Goal: Task Accomplishment & Management: Use online tool/utility

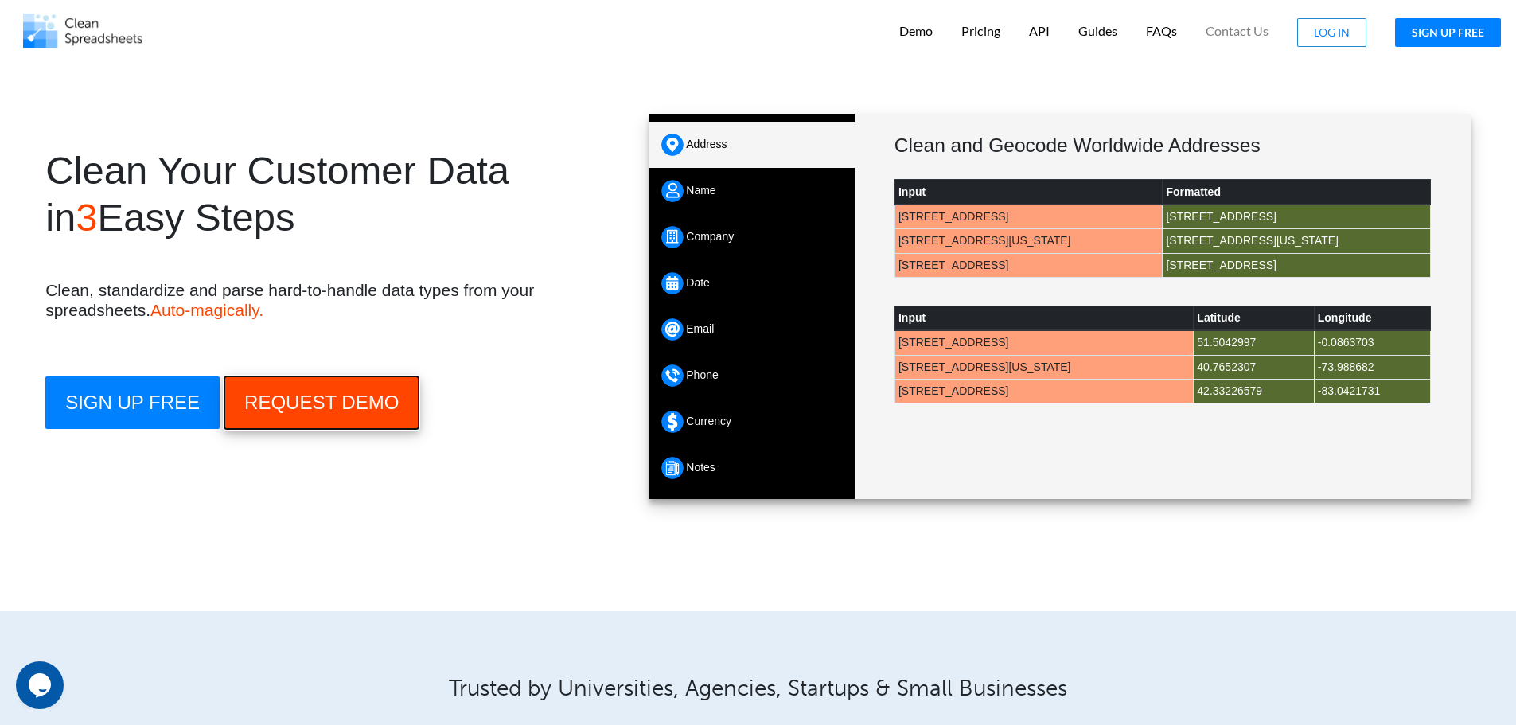
click at [290, 407] on button "REQUEST DEMO" at bounding box center [322, 403] width 196 height 54
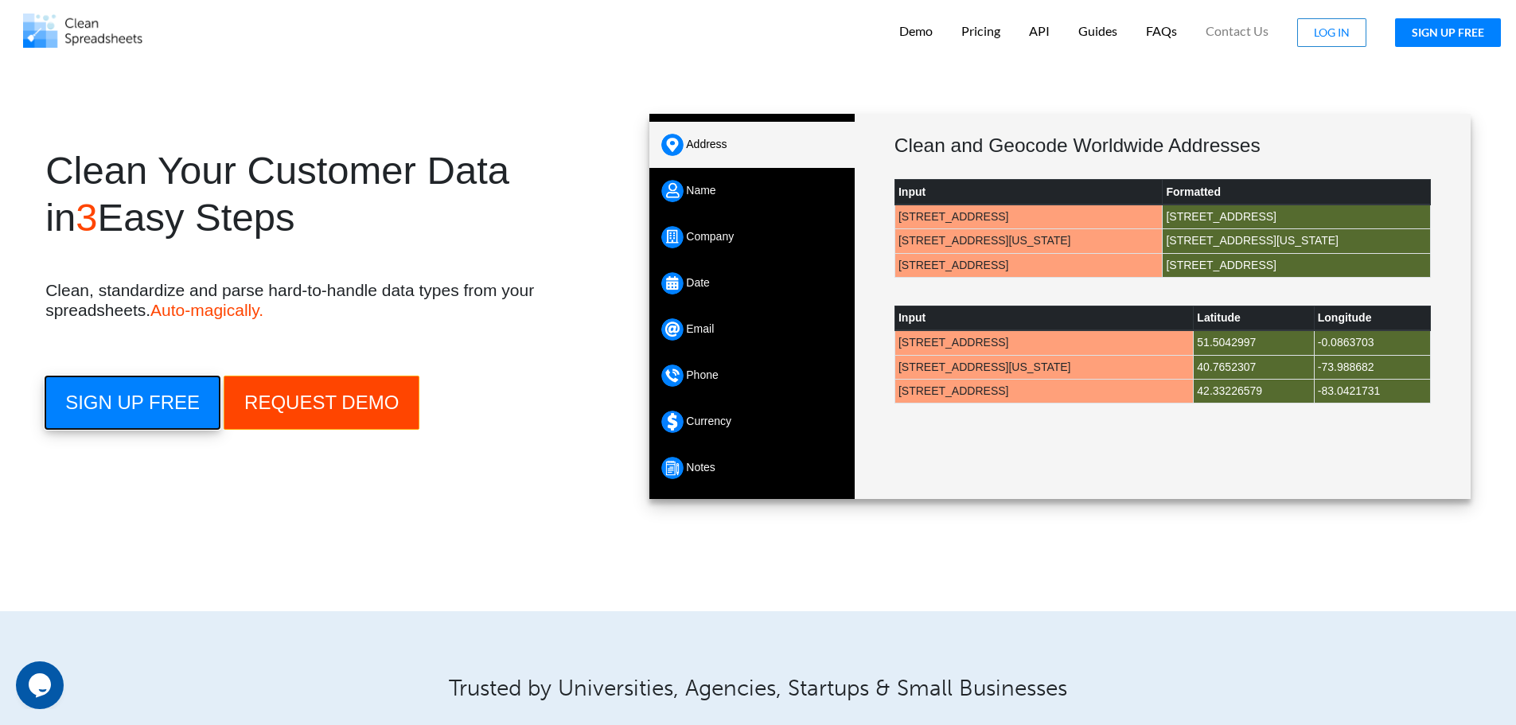
click at [159, 409] on button "SIGN UP FREE" at bounding box center [132, 402] width 174 height 53
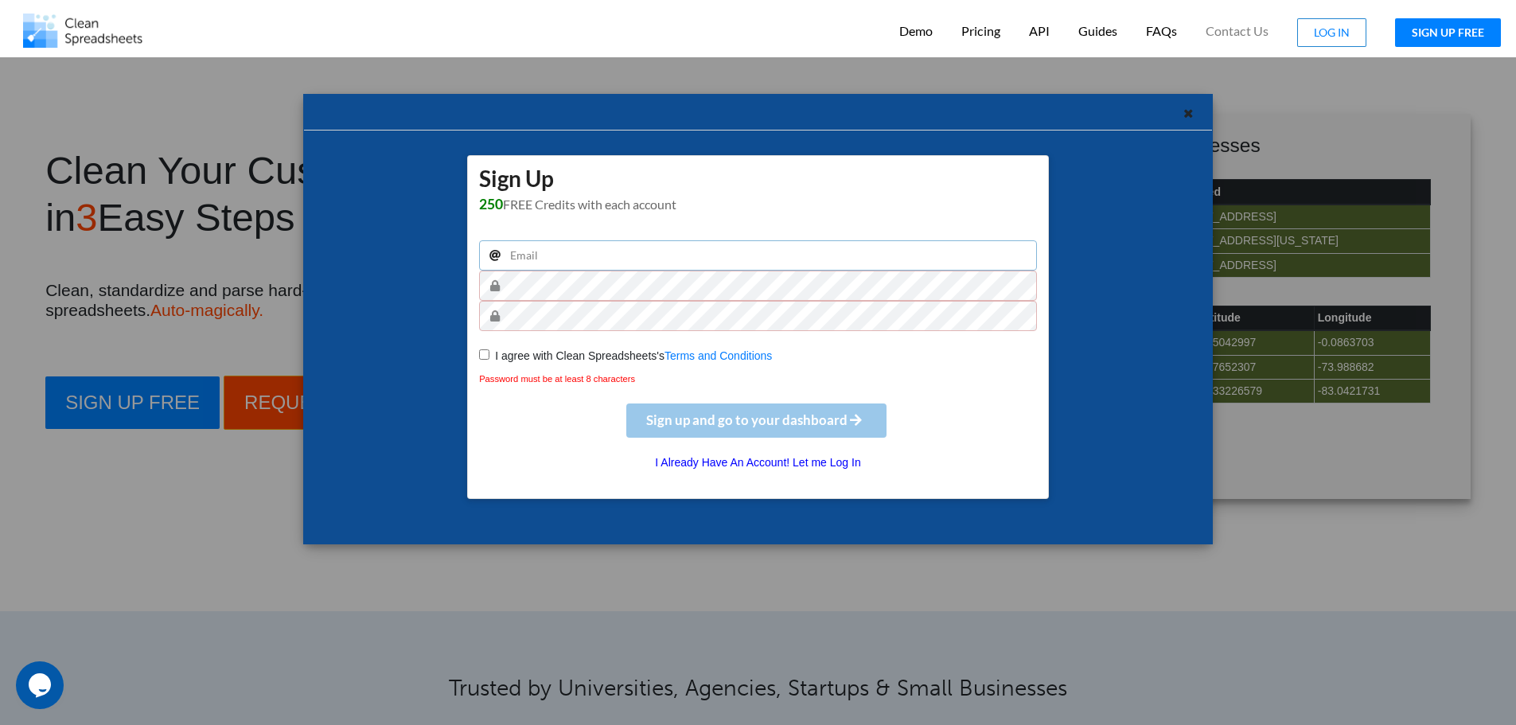
click at [651, 263] on input "email" at bounding box center [758, 255] width 558 height 30
click at [873, 257] on input "email" at bounding box center [758, 255] width 558 height 30
type input "echowdhuryshad@unibz.it"
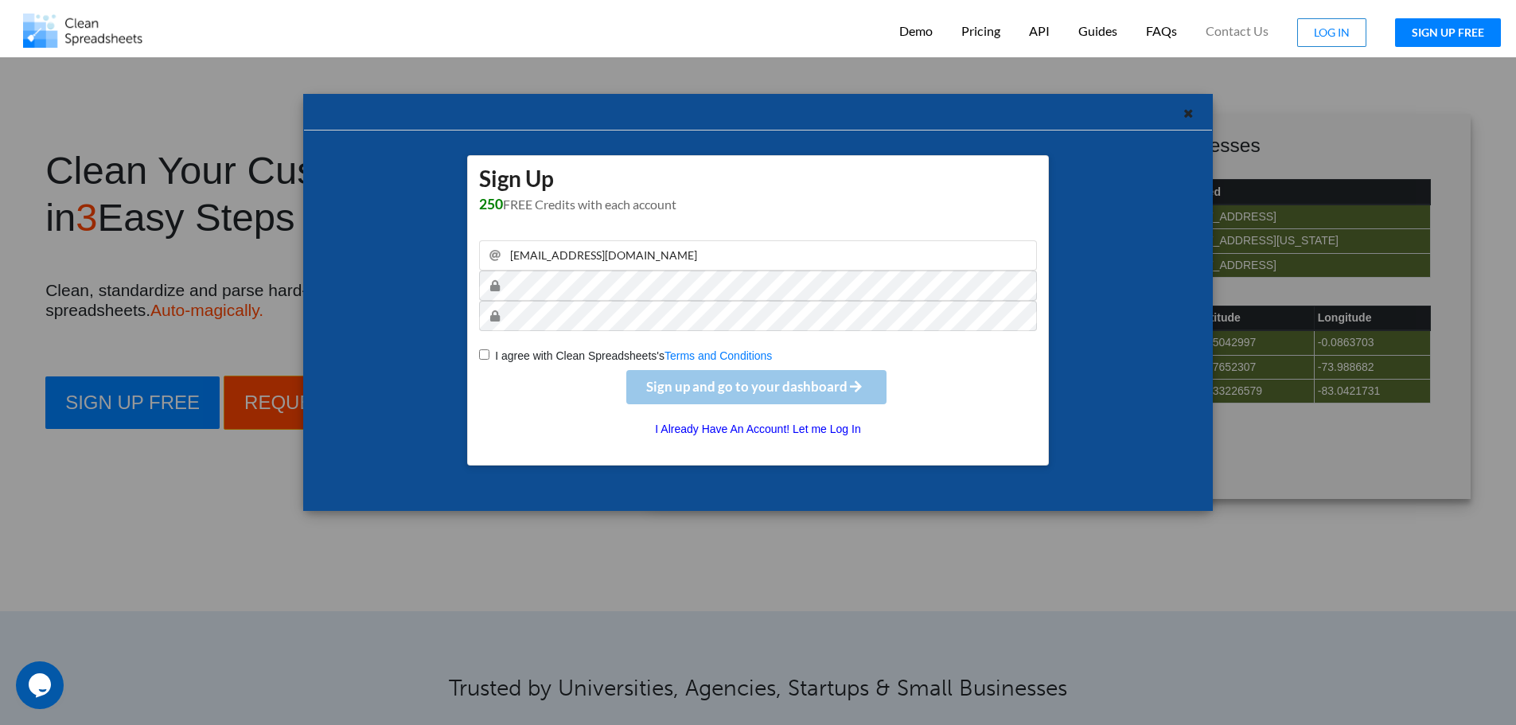
click at [484, 359] on input "I agree with Clean Spreadsheets's Terms and Conditions" at bounding box center [484, 354] width 10 height 10
click at [503, 360] on span "I agree with Clean Spreadsheets's" at bounding box center [576, 355] width 175 height 13
click at [489, 360] on input "I agree with Clean Spreadsheets's Terms and Conditions" at bounding box center [484, 354] width 10 height 10
checkbox input "true"
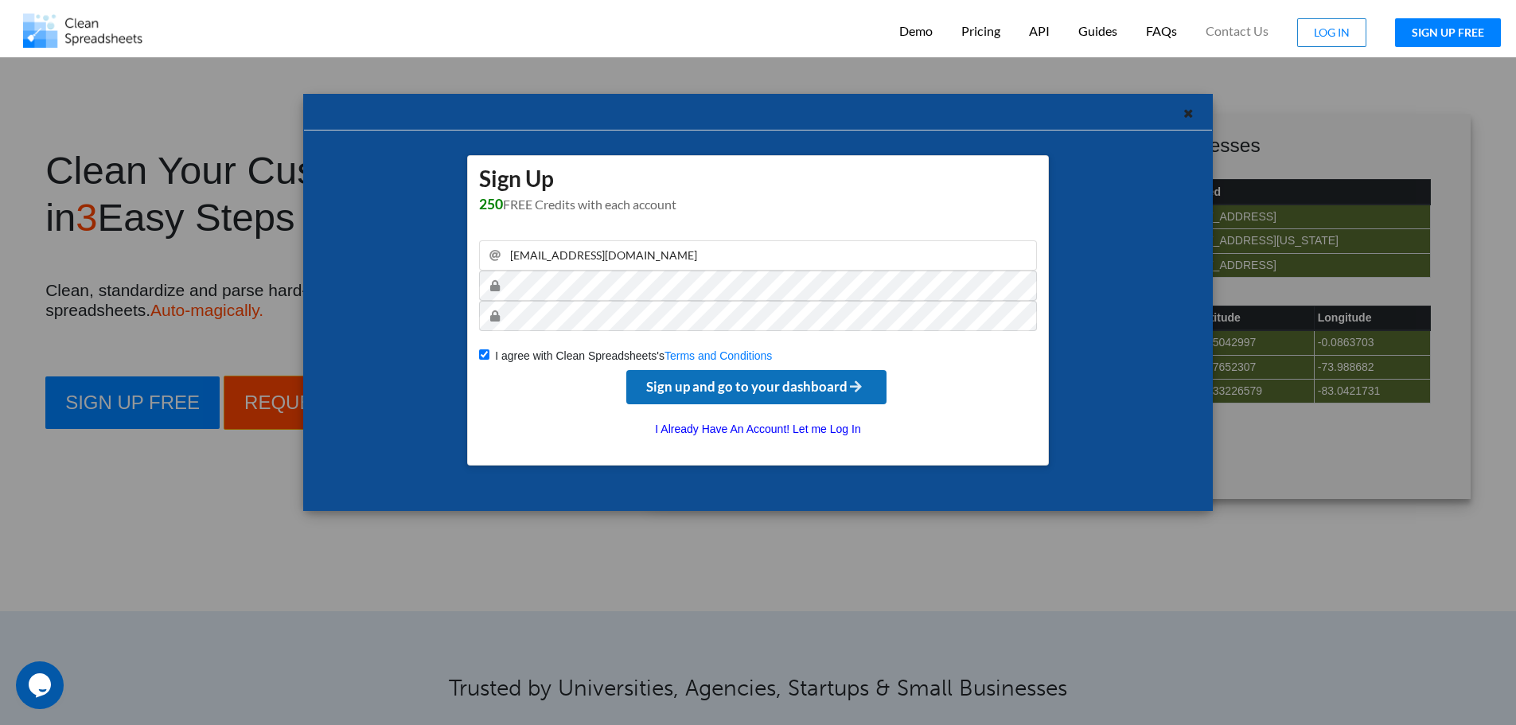
click at [731, 380] on span "Sign up and go to your dashboard" at bounding box center [756, 386] width 220 height 17
checkbox input "false"
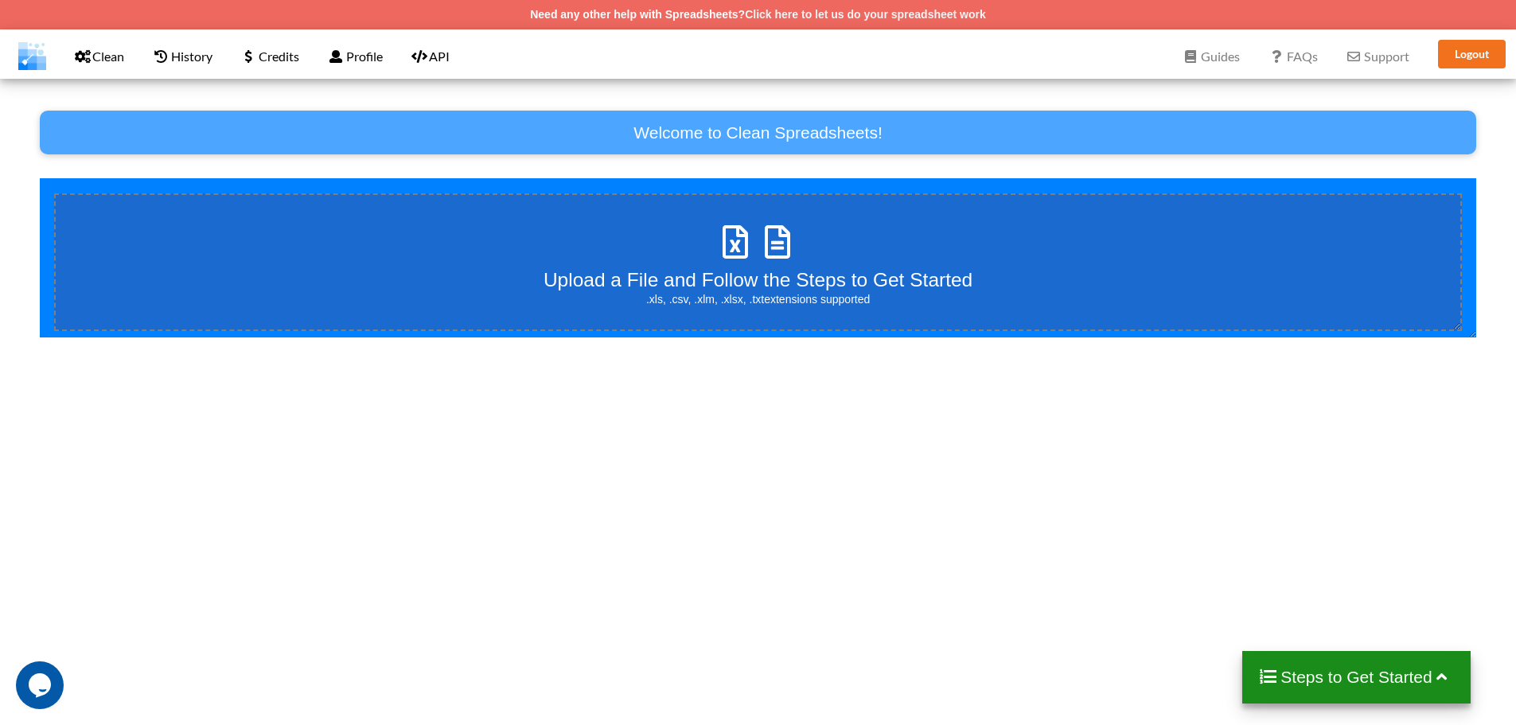
click at [756, 262] on span at bounding box center [758, 242] width 84 height 37
click at [40, 178] on input "Upload a File and Follow the Steps to Get Started .xls, .csv, .xlm, .xlsx, .txt…" at bounding box center [40, 178] width 0 height 0
type input "C:\fakepath\attendee_85168394017_2025_09_24 (1).csv"
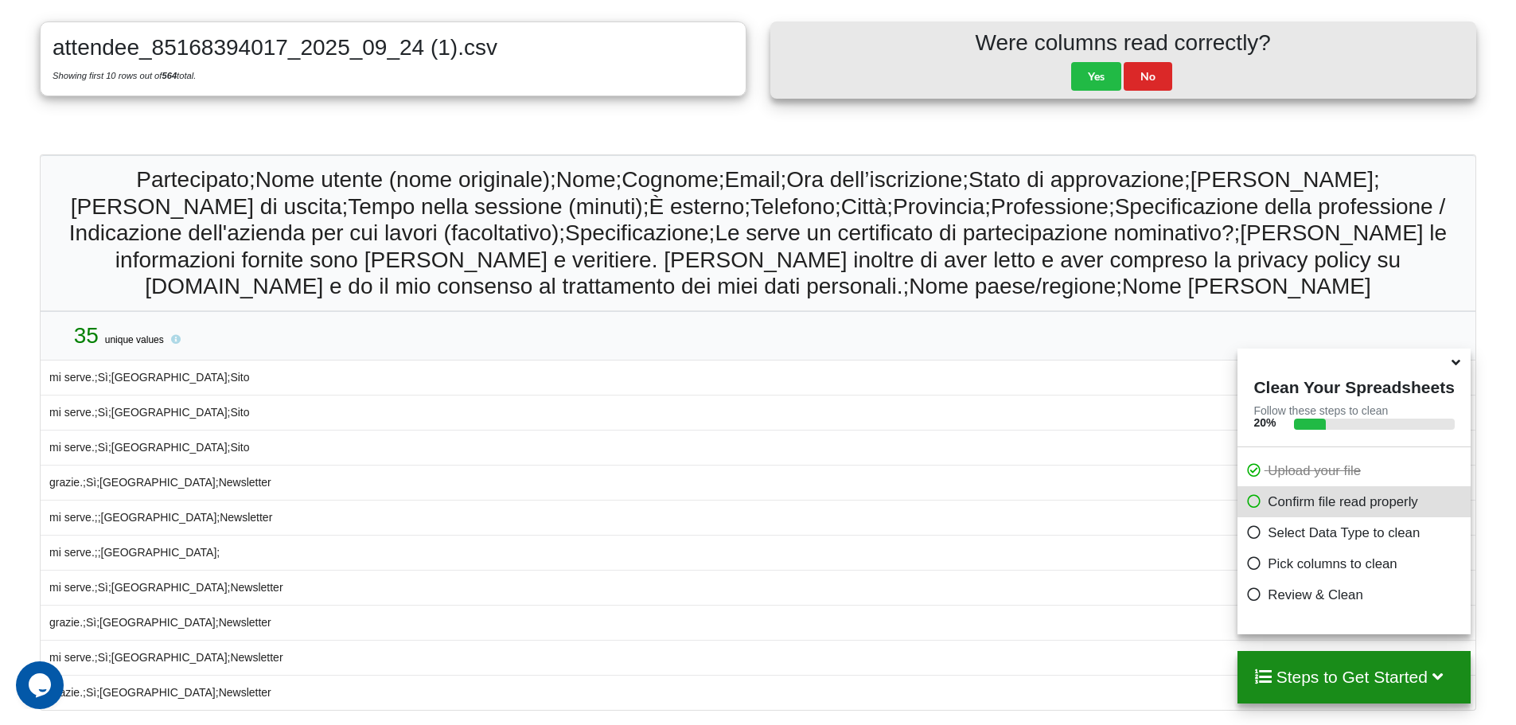
scroll to position [374, 0]
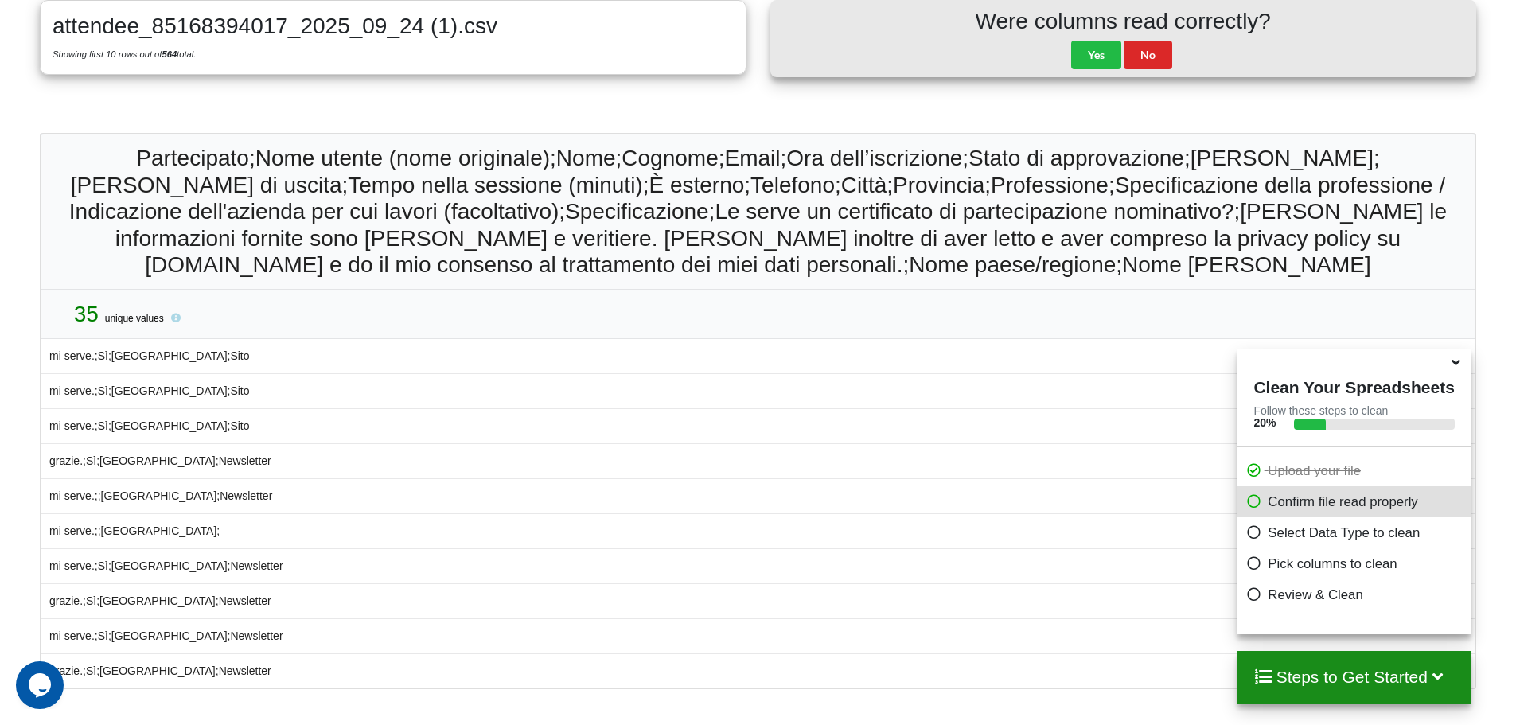
click at [1253, 505] on icon at bounding box center [1254, 499] width 16 height 14
click at [1262, 532] on span at bounding box center [1257, 532] width 22 height 15
click at [1265, 566] on p "Pick columns to clean" at bounding box center [1356, 564] width 220 height 20
click at [1281, 612] on div "Clean Your Spreadsheets Follow these steps to clean 20 % Upload your file Confi…" at bounding box center [1354, 492] width 232 height 286
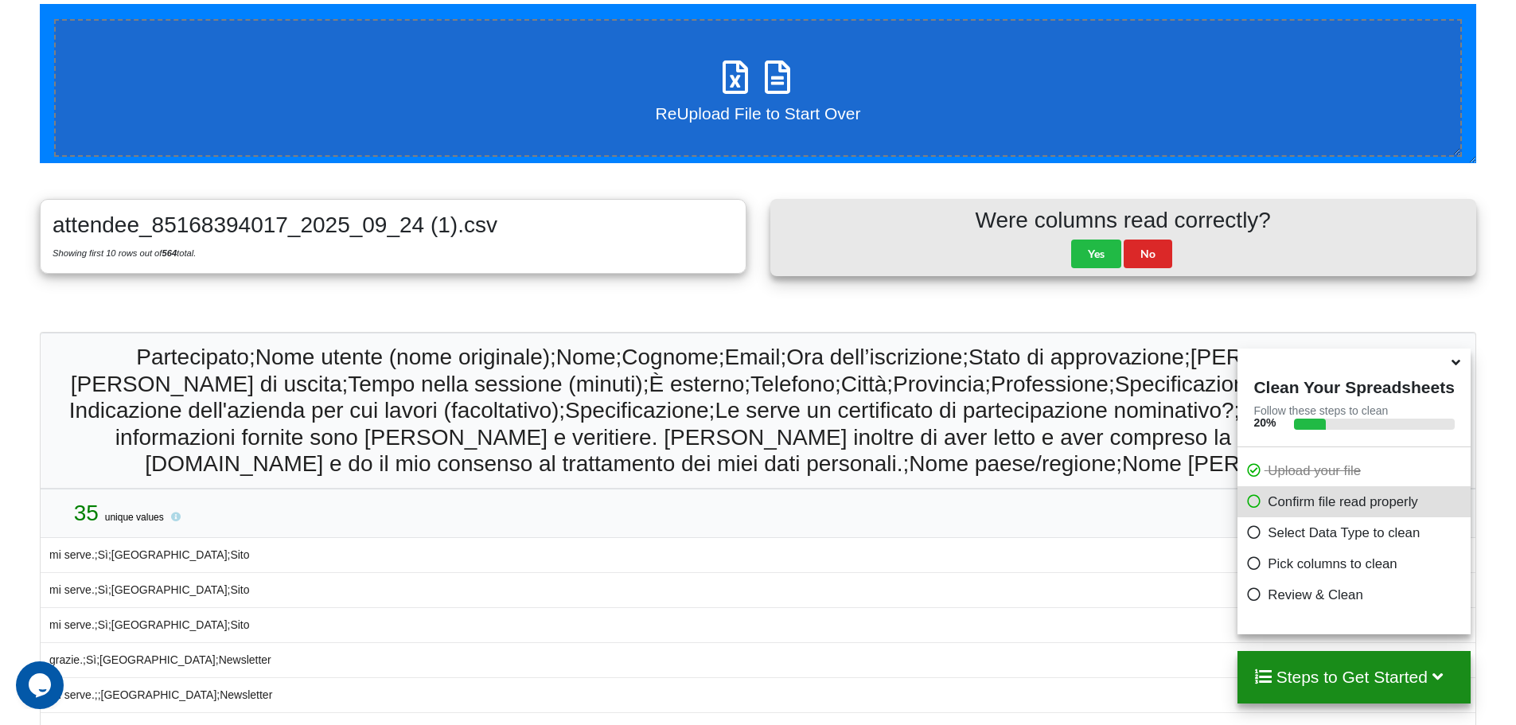
scroll to position [135, 0]
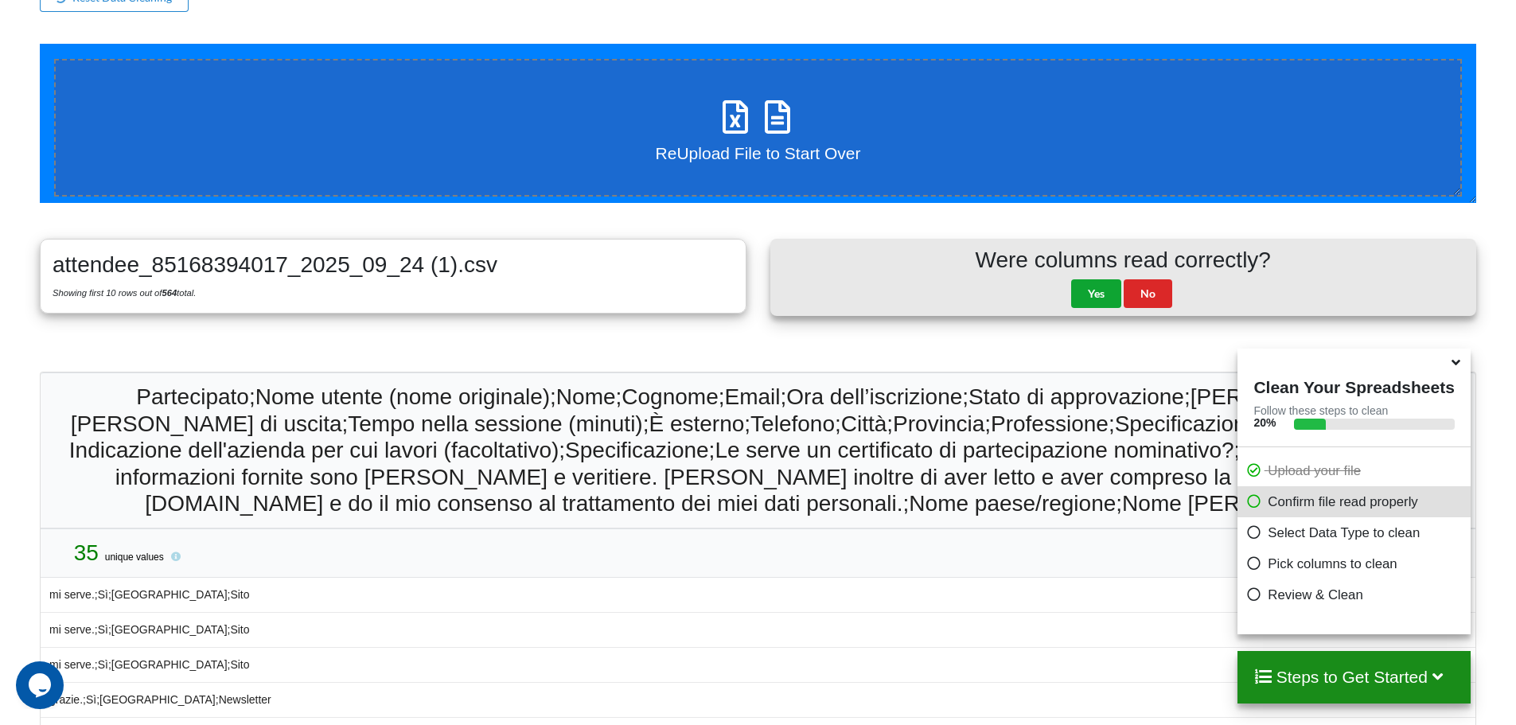
click at [1107, 291] on button "Yes" at bounding box center [1096, 293] width 50 height 29
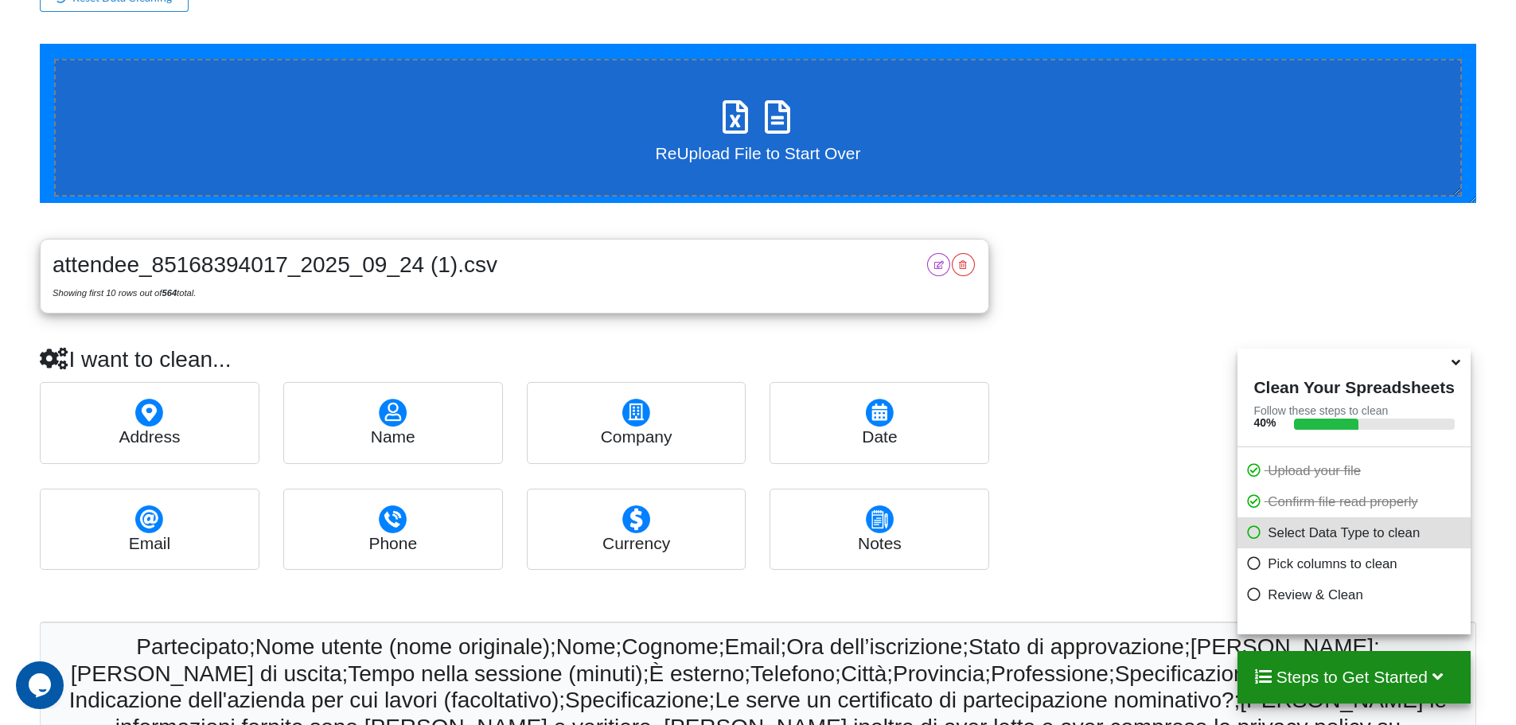
click at [420, 416] on div "name" at bounding box center [393, 422] width 220 height 81
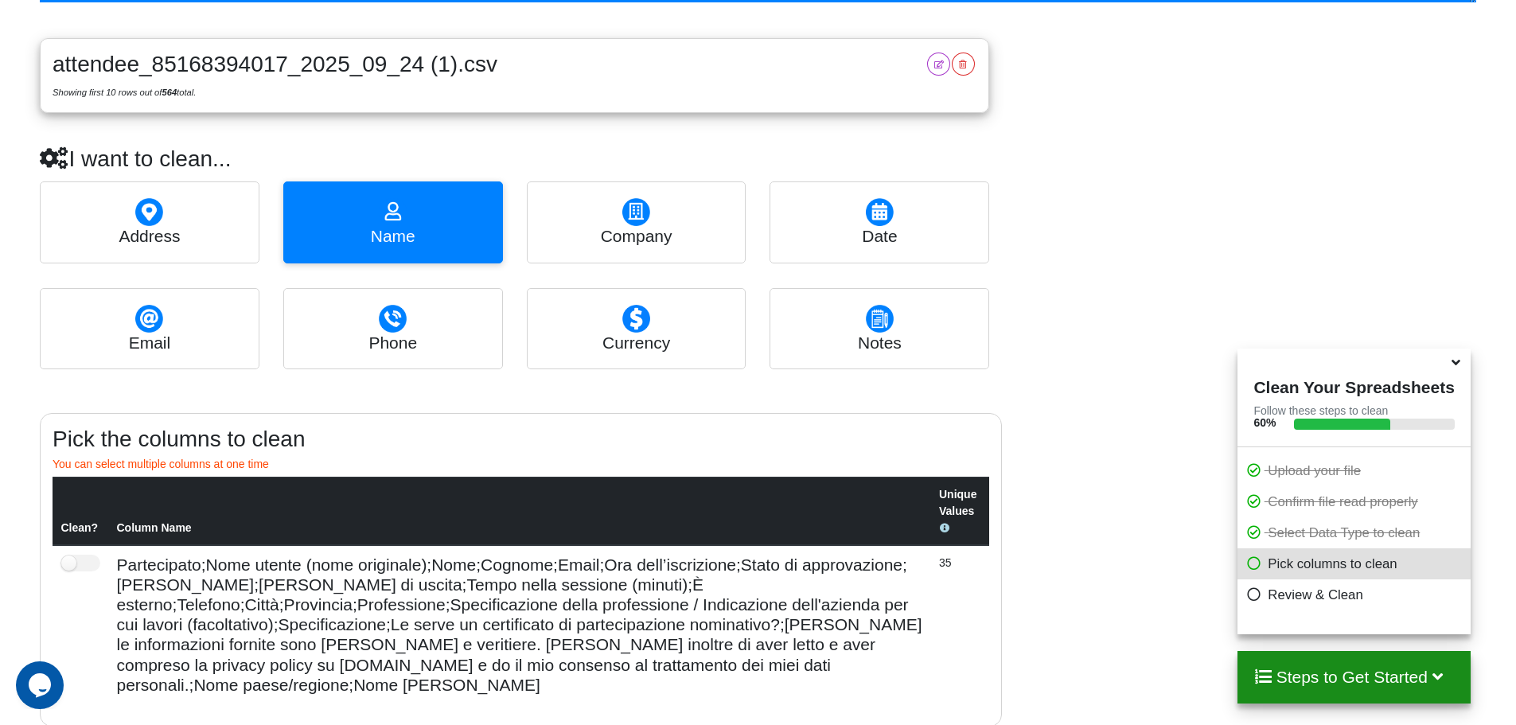
scroll to position [454, 0]
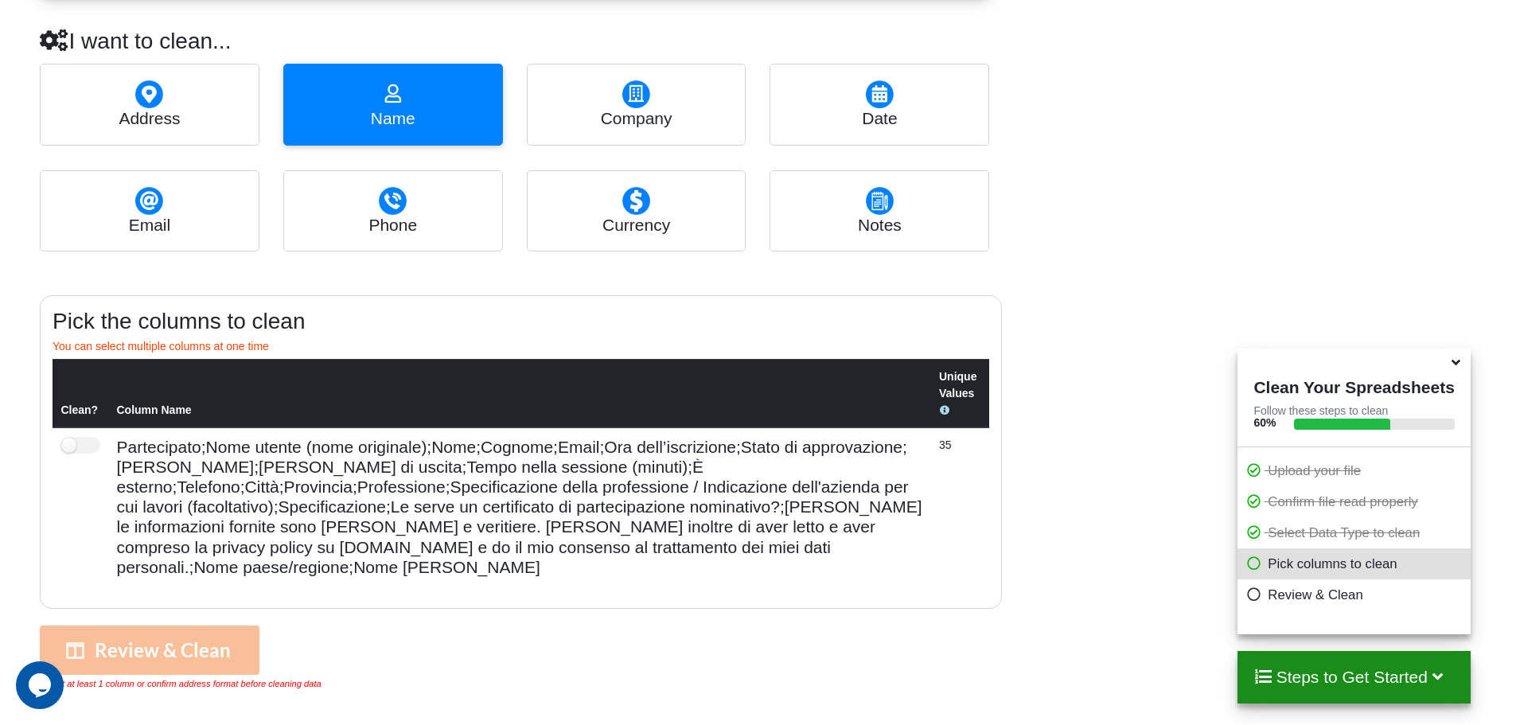
click at [150, 413] on th "Column Name" at bounding box center [519, 394] width 822 height 68
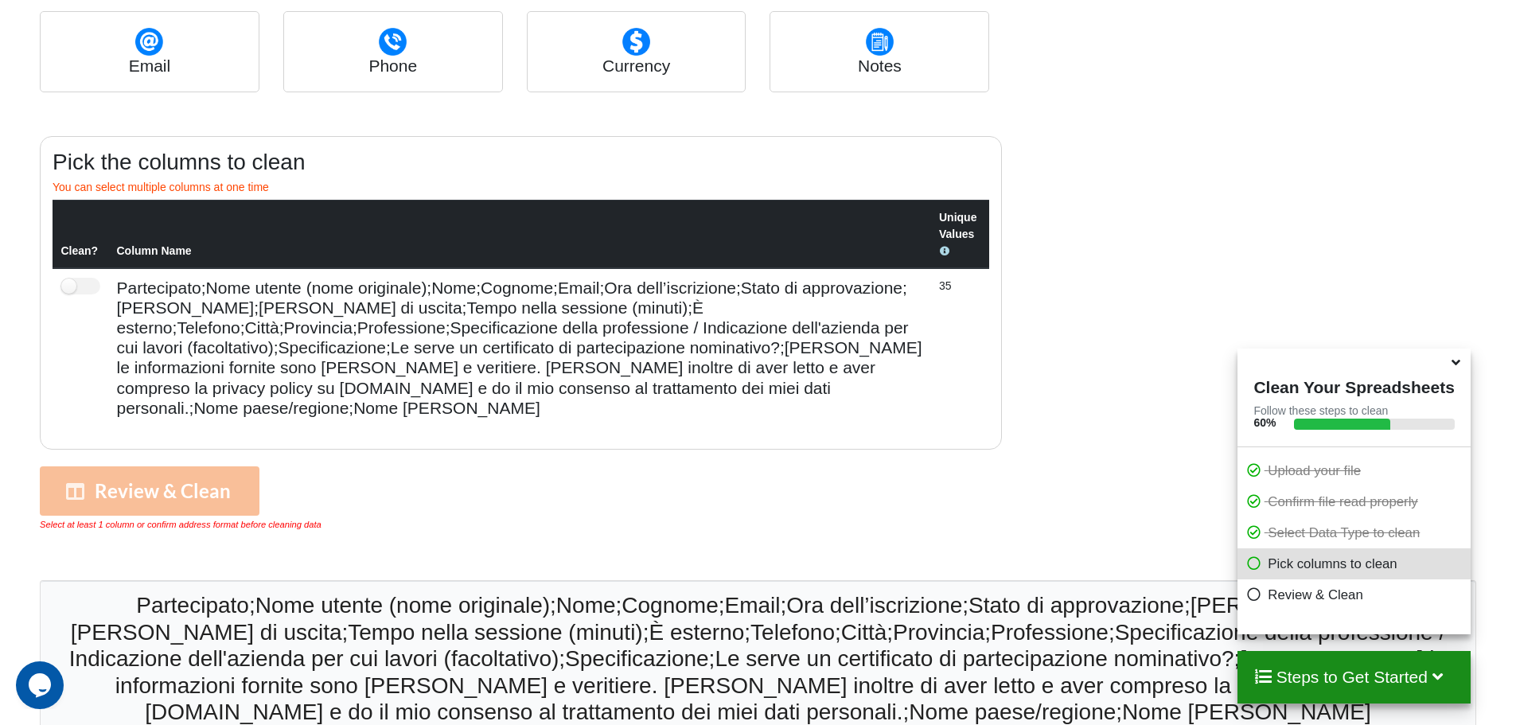
scroll to position [294, 0]
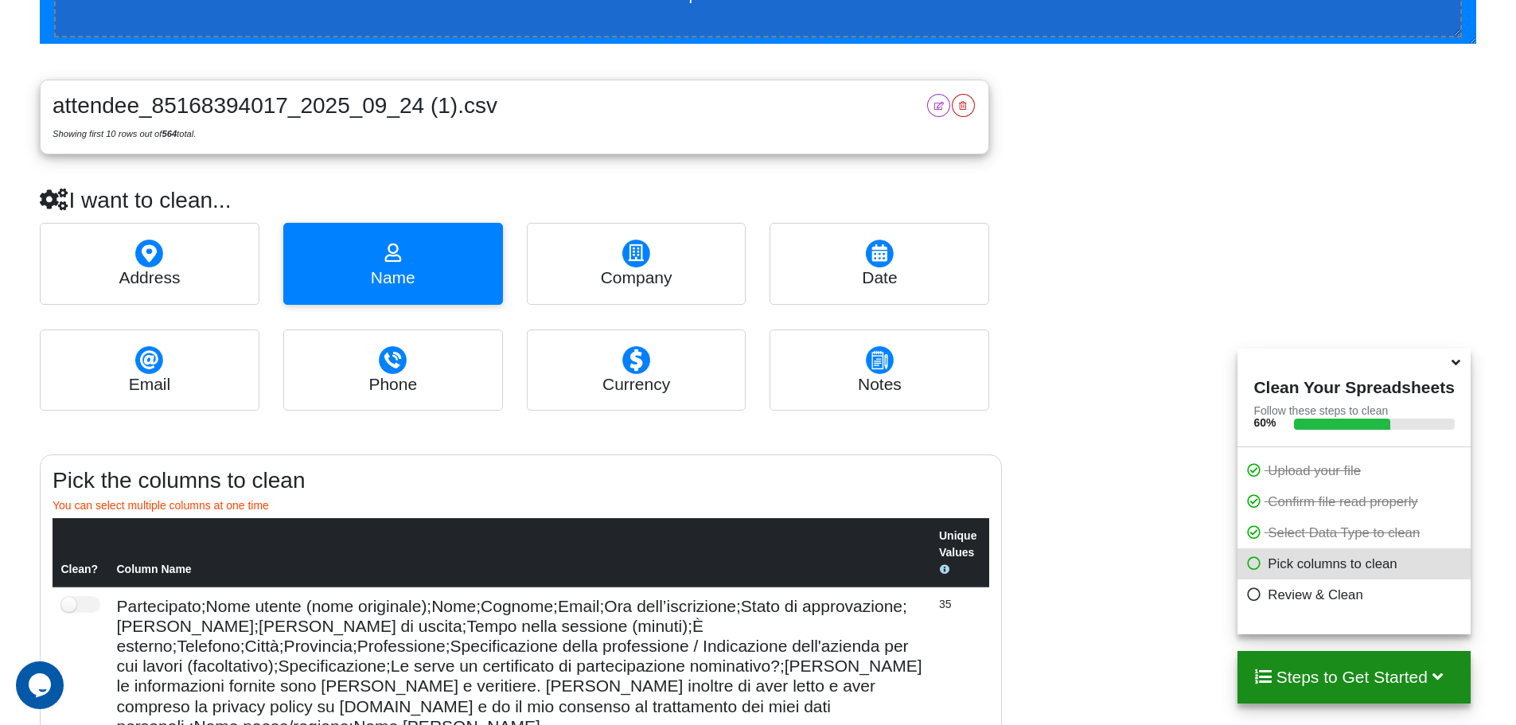
click at [967, 108] on icon at bounding box center [963, 104] width 9 height 7
click at [932, 174] on button "Yes, delete file" at bounding box center [892, 180] width 103 height 29
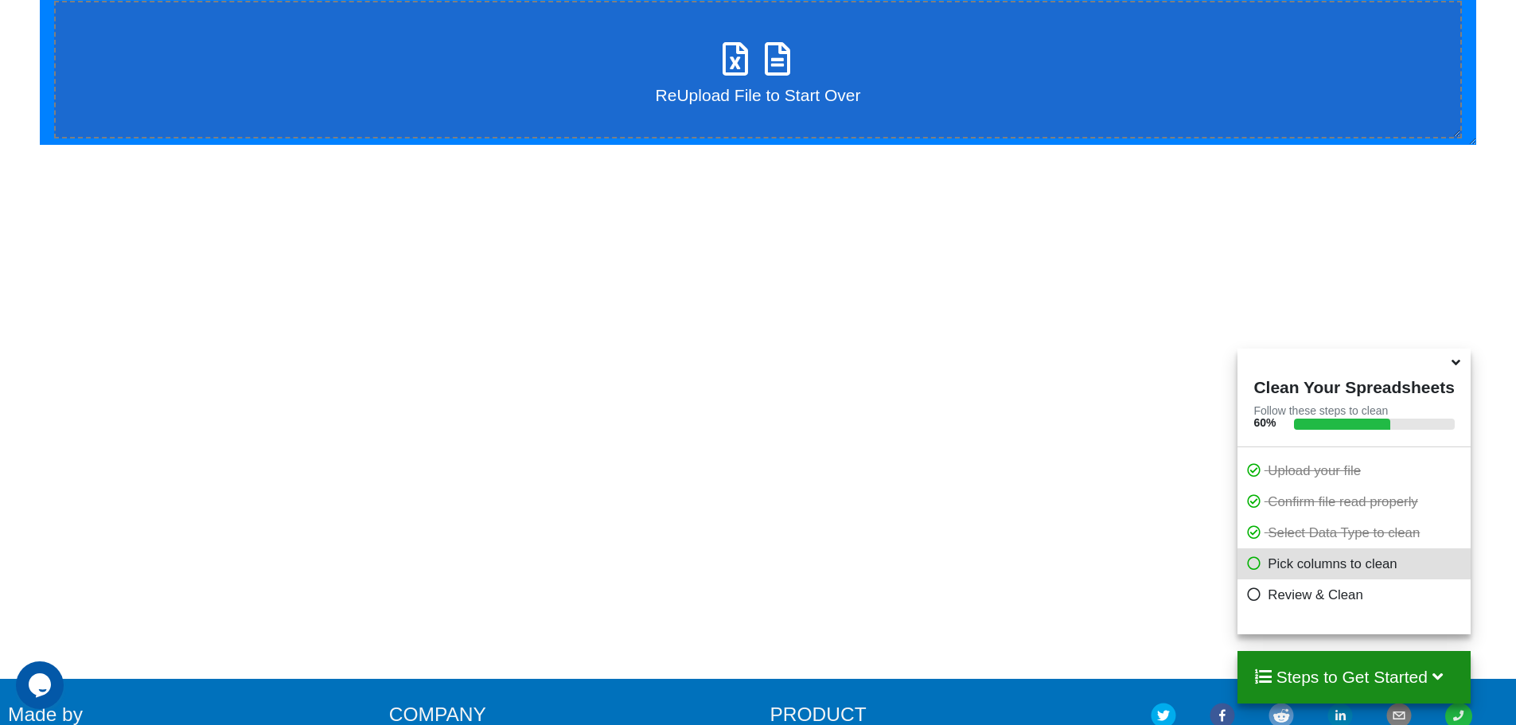
scroll to position [0, 0]
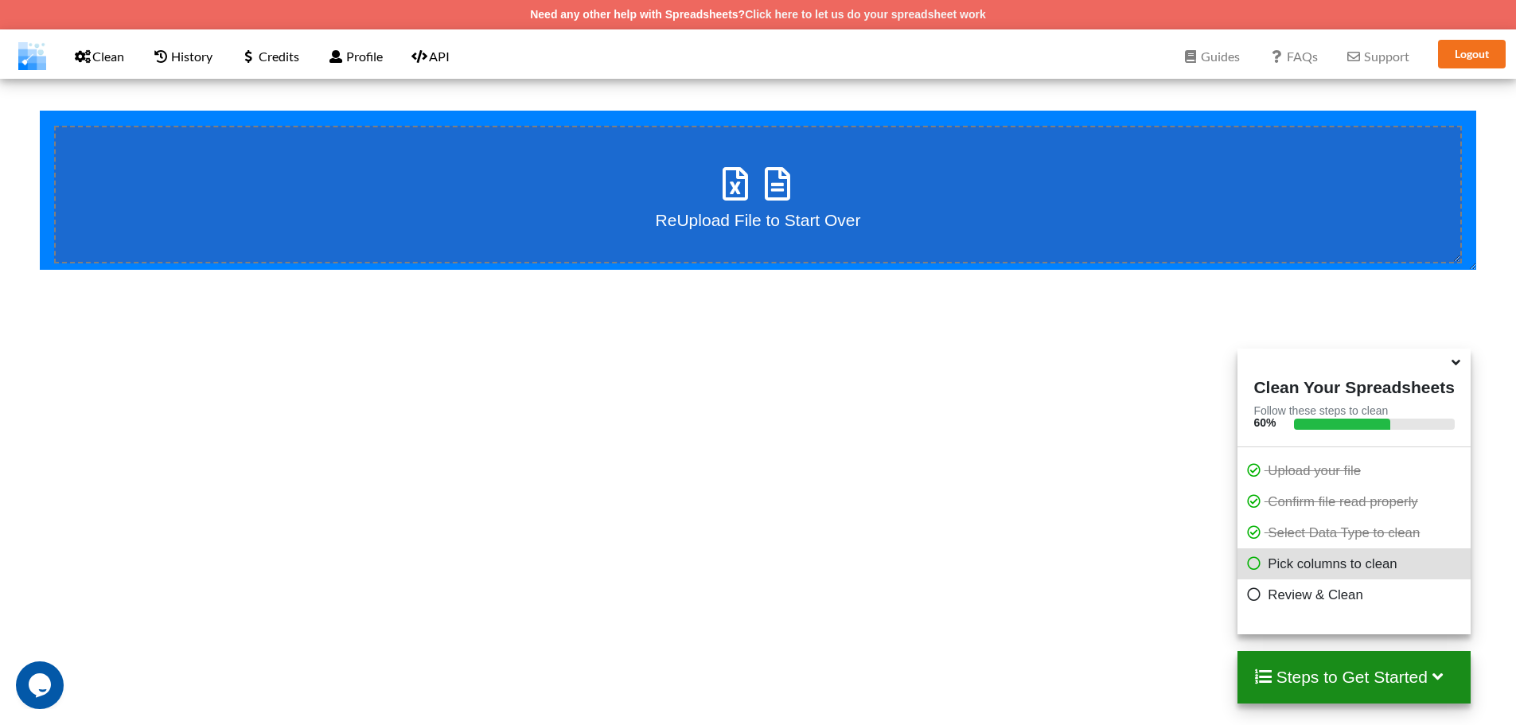
click at [826, 197] on div "ReUpload File to Start Over" at bounding box center [758, 194] width 205 height 71
click at [40, 111] on input "ReUpload File to Start Over" at bounding box center [40, 111] width 0 height 0
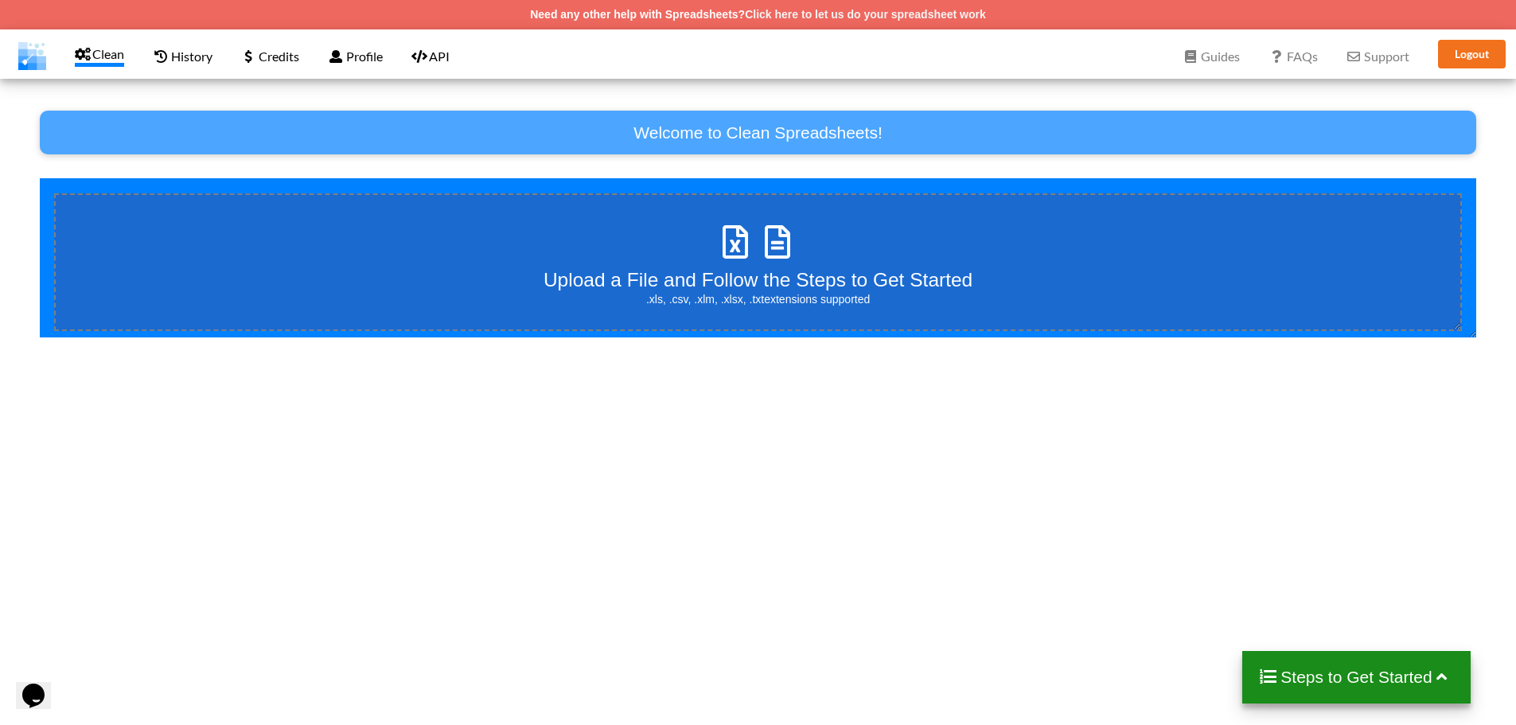
click at [759, 212] on label "Upload a File and Follow the Steps to Get Started .xls, .csv, .xlm, .xlsx, .txt…" at bounding box center [758, 262] width 1408 height 138
click at [40, 178] on input "Upload a File and Follow the Steps to Get Started .xls, .csv, .xlm, .xlsx, .txt…" at bounding box center [40, 178] width 0 height 0
type input "C:\fakepath\attendee_85168394017_2025_09_24 (1).csv"
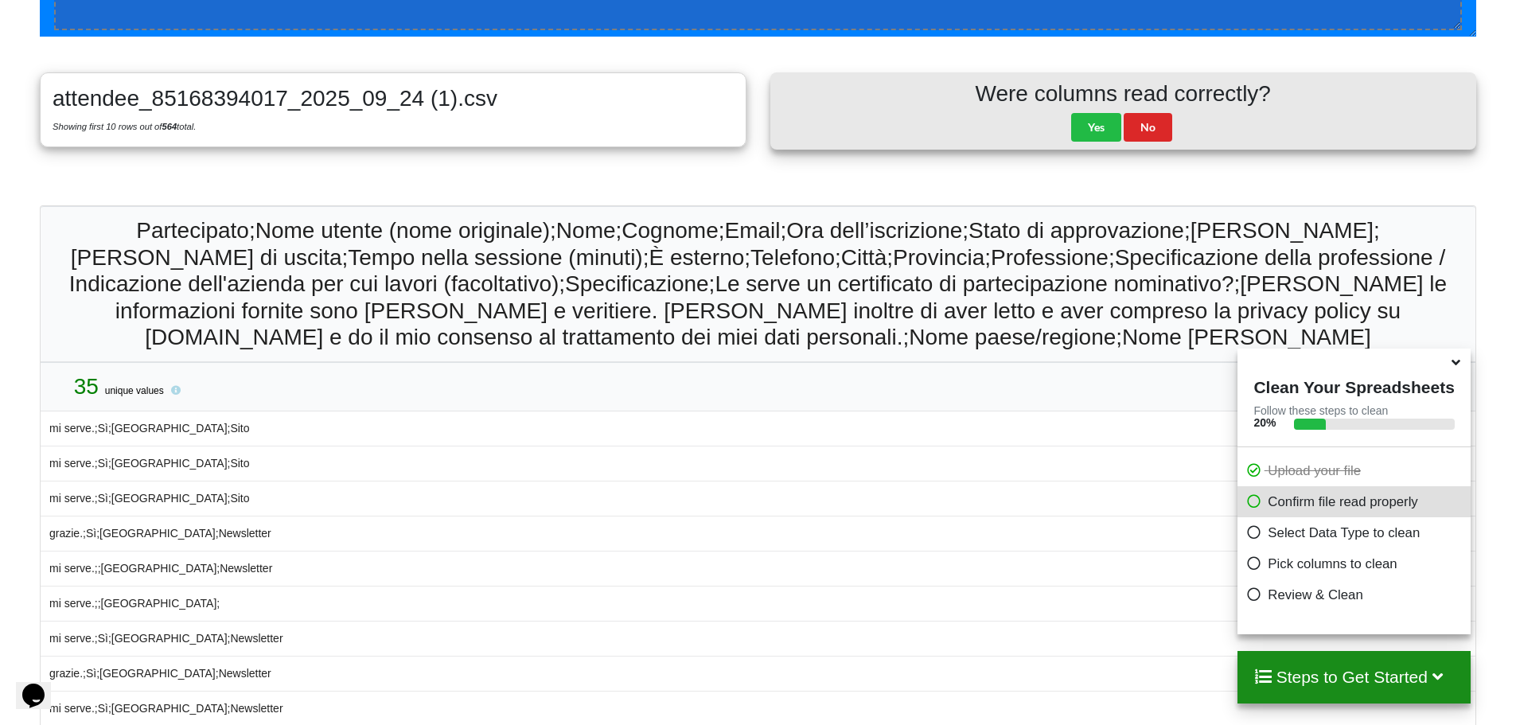
scroll to position [215, 0]
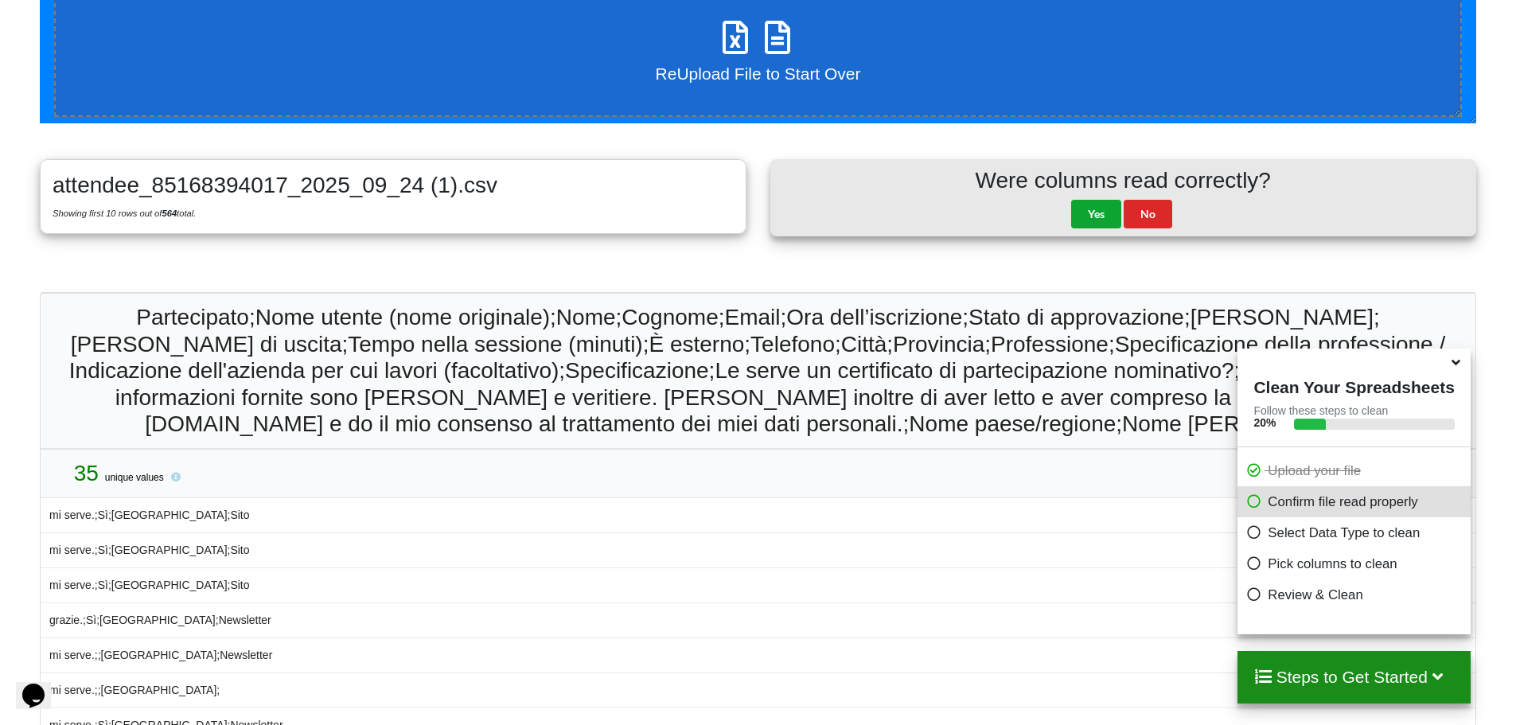
click at [1094, 217] on button "Yes" at bounding box center [1096, 214] width 50 height 29
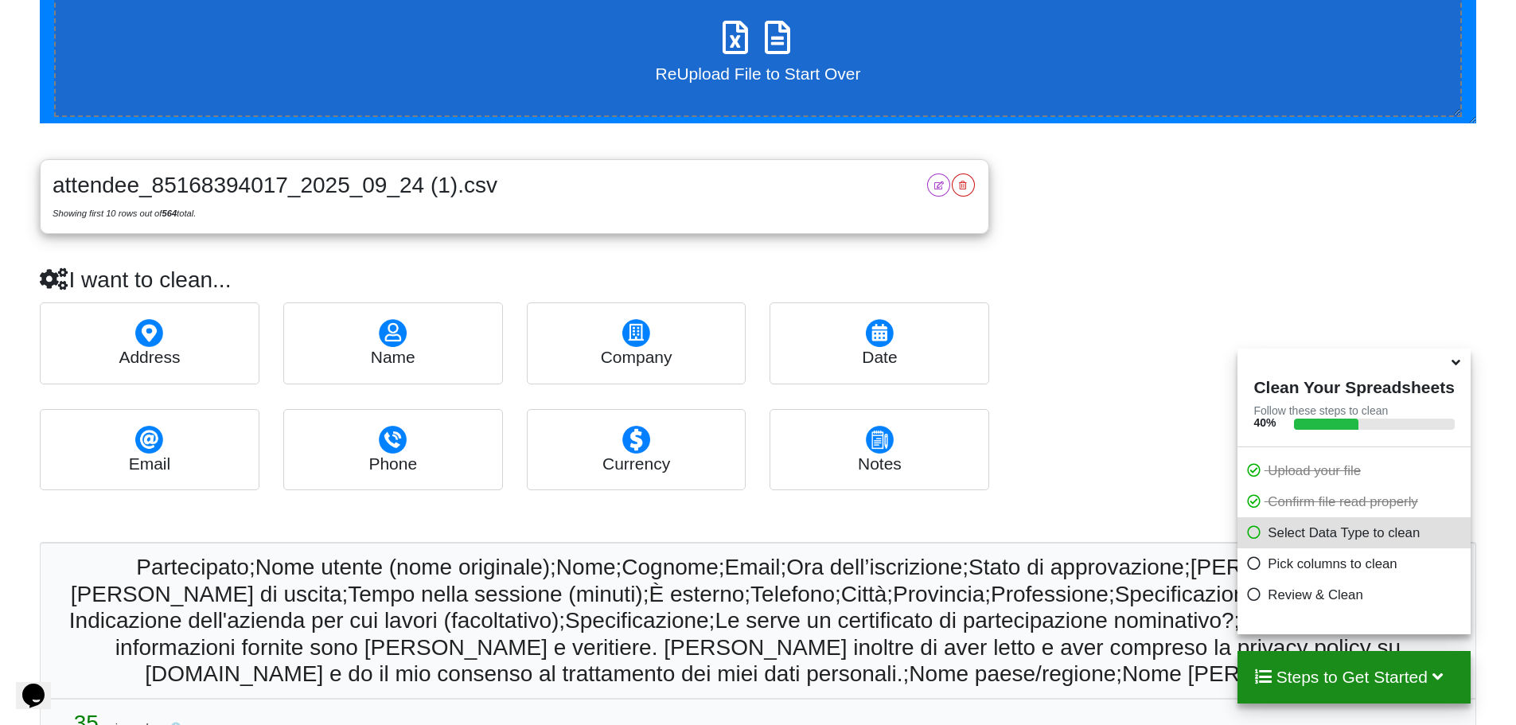
click at [969, 187] on button at bounding box center [963, 184] width 22 height 22
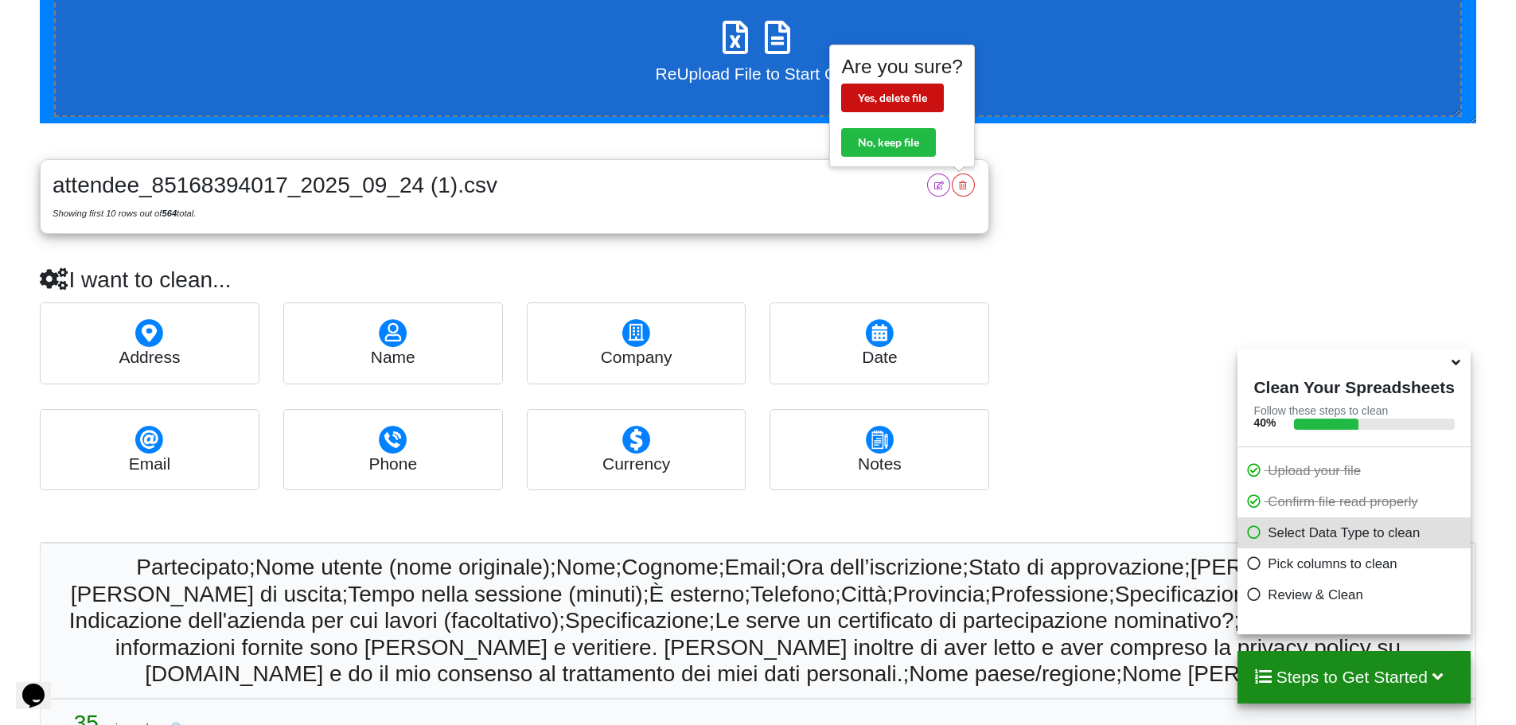
click at [920, 95] on button "Yes, delete file" at bounding box center [892, 98] width 103 height 29
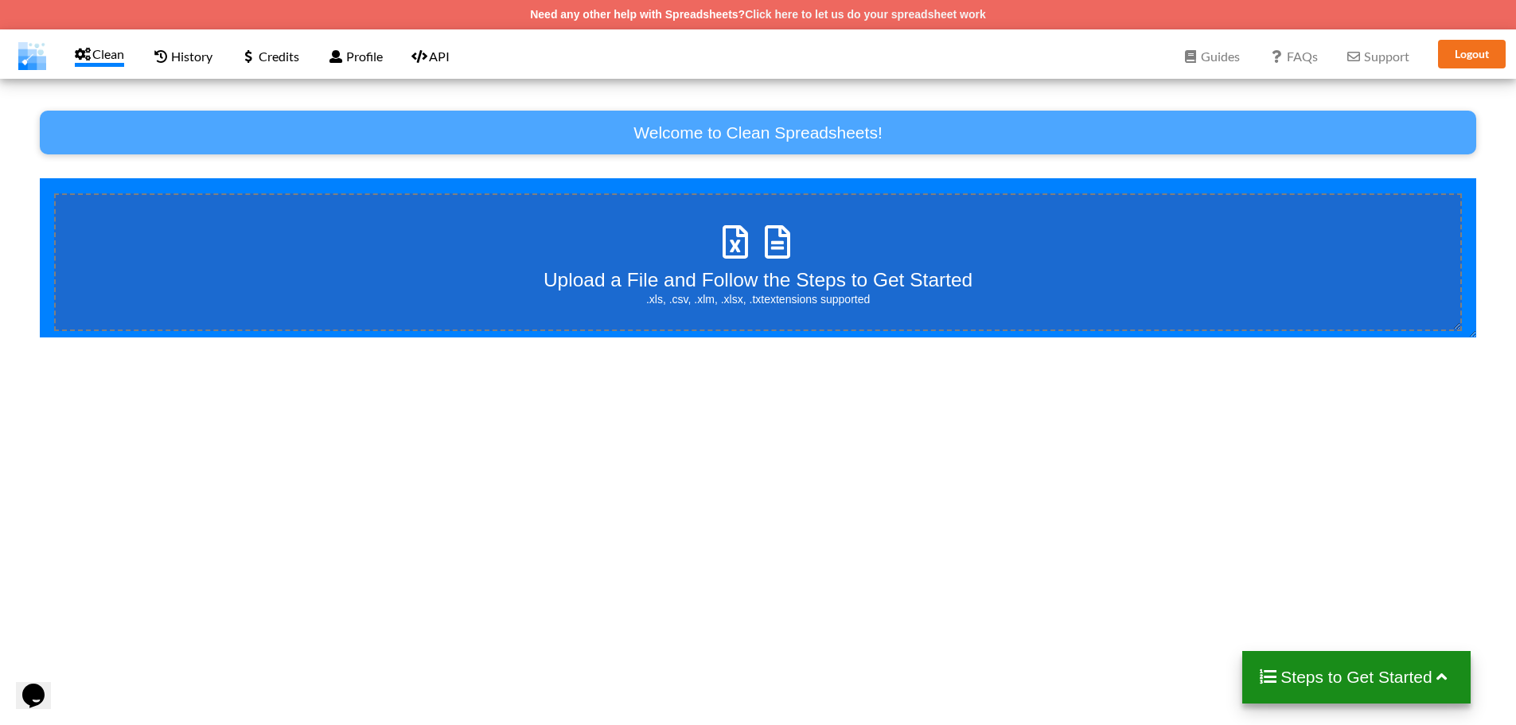
click at [761, 265] on div "Upload a File and Follow the Steps to Get Started .xls, .csv, .xlm, .xlsx, .txt…" at bounding box center [758, 262] width 429 height 90
click at [40, 178] on input "Upload a File and Follow the Steps to Get Started .xls, .csv, .xlm, .xlsx, .txt…" at bounding box center [40, 178] width 0 height 0
type input "C:\fakepath\attendee_85168394017_2025_09_24 (1).csv"
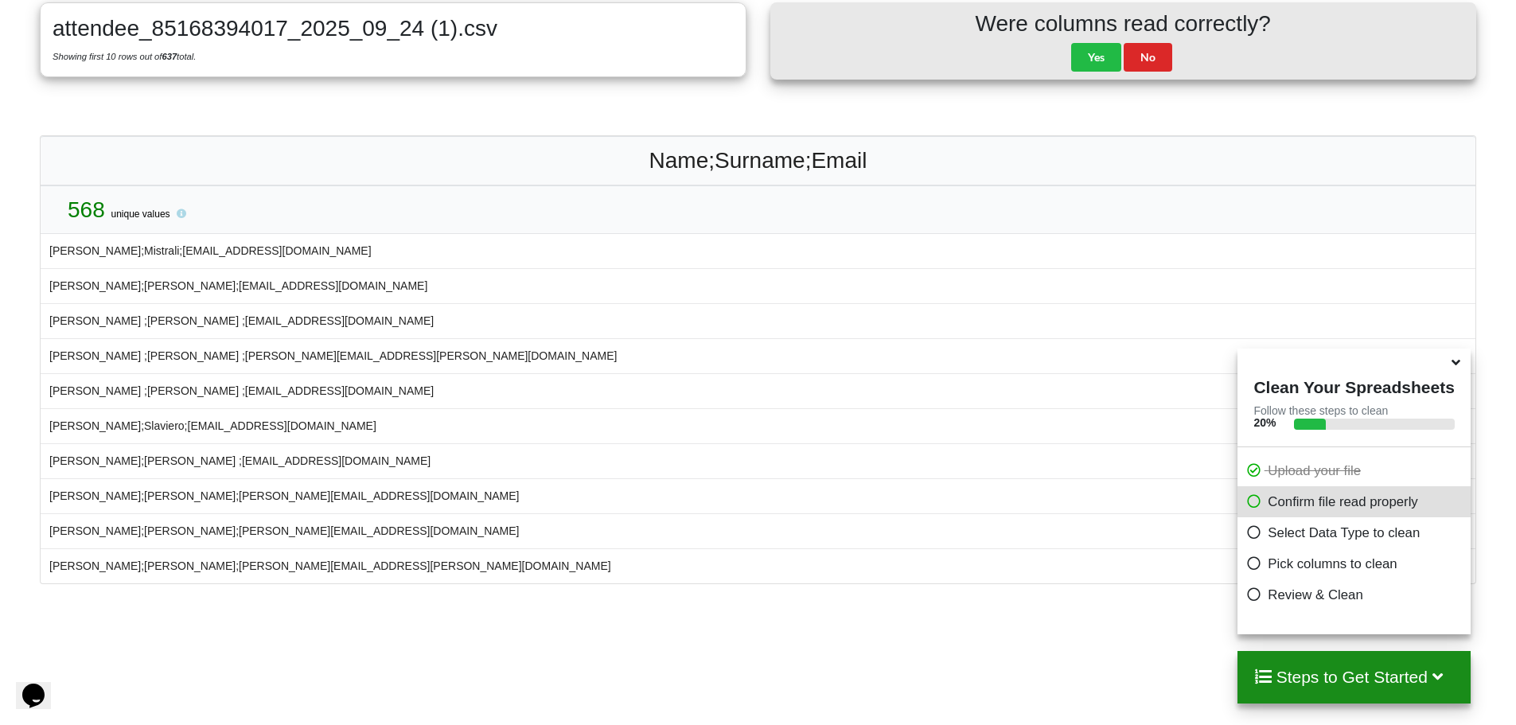
scroll to position [374, 0]
click at [1094, 60] on button "Yes" at bounding box center [1096, 55] width 50 height 29
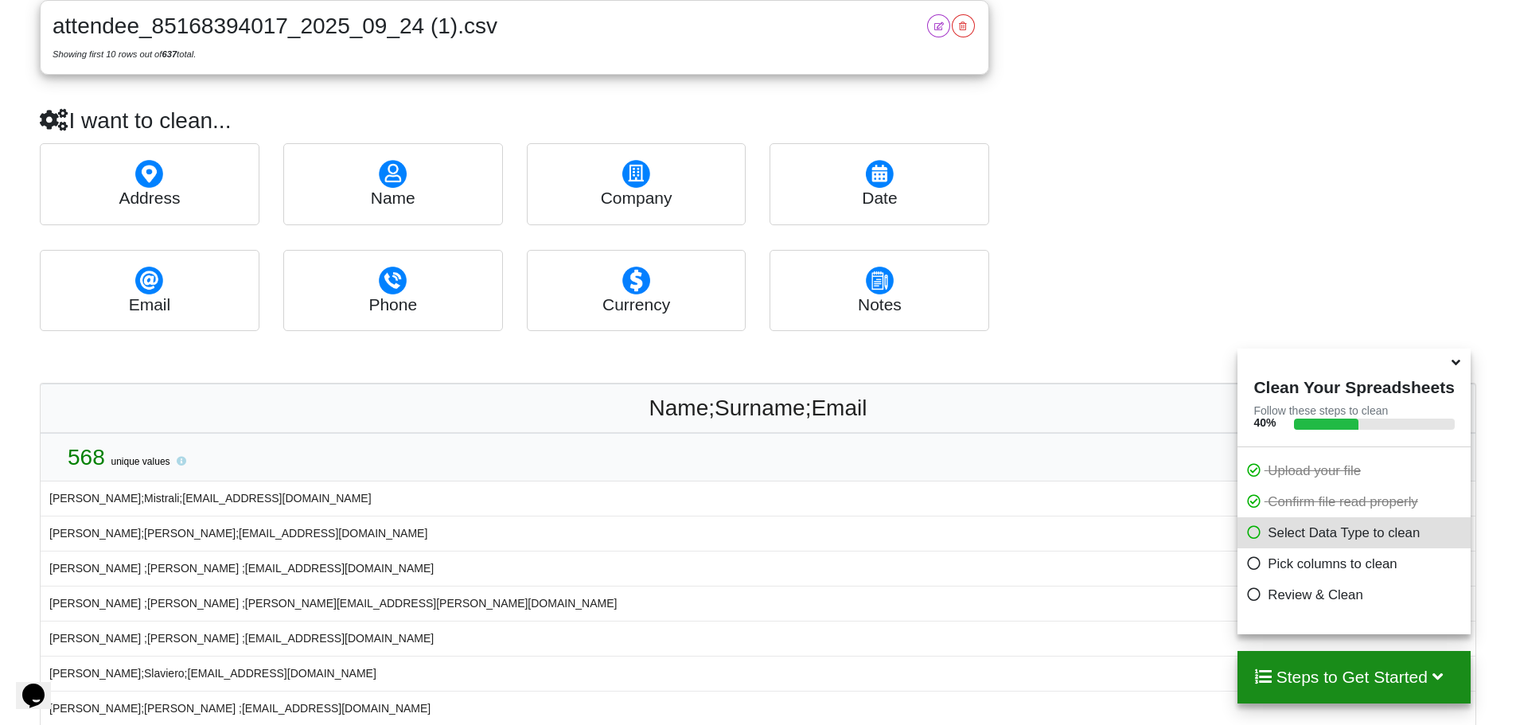
click at [368, 185] on div "name" at bounding box center [393, 183] width 220 height 81
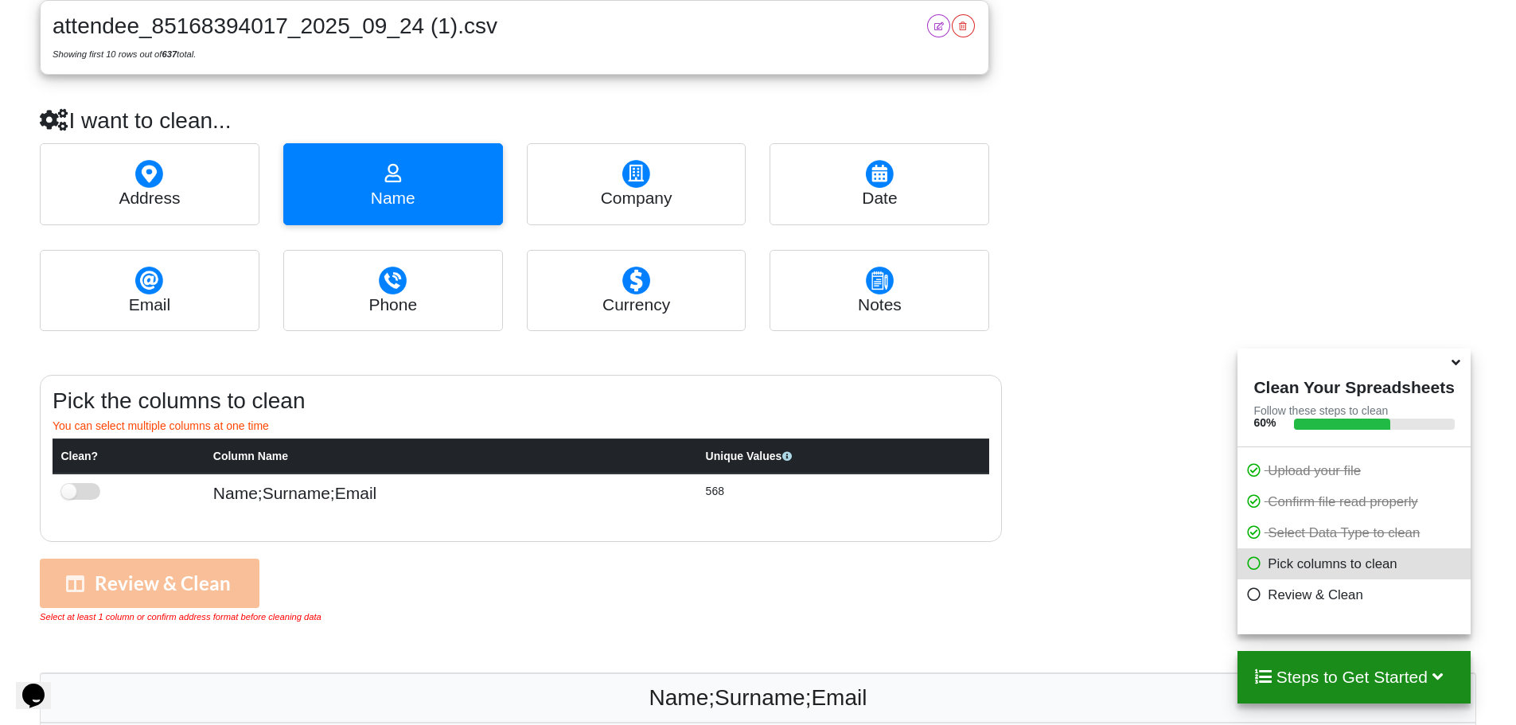
click at [80, 490] on label at bounding box center [80, 491] width 39 height 17
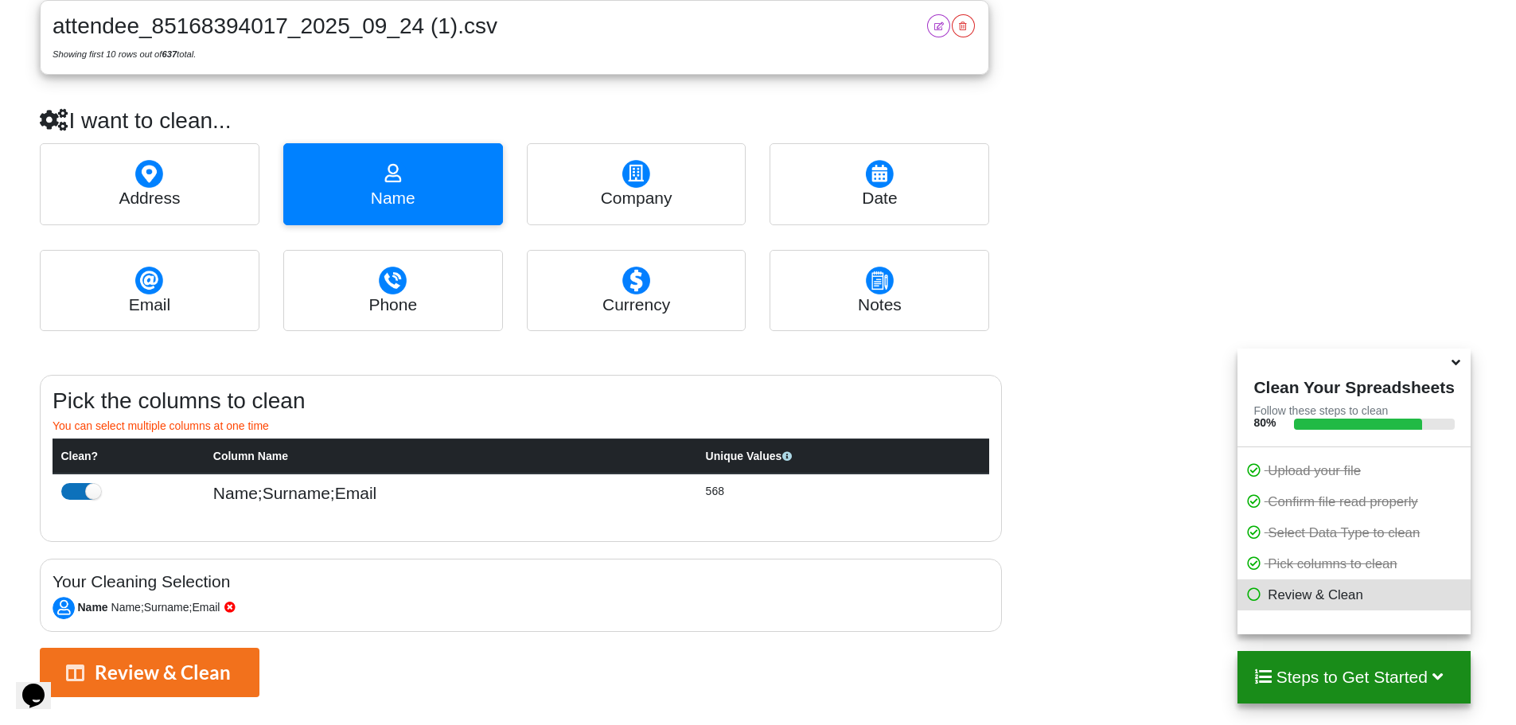
click at [81, 490] on label at bounding box center [80, 491] width 39 height 17
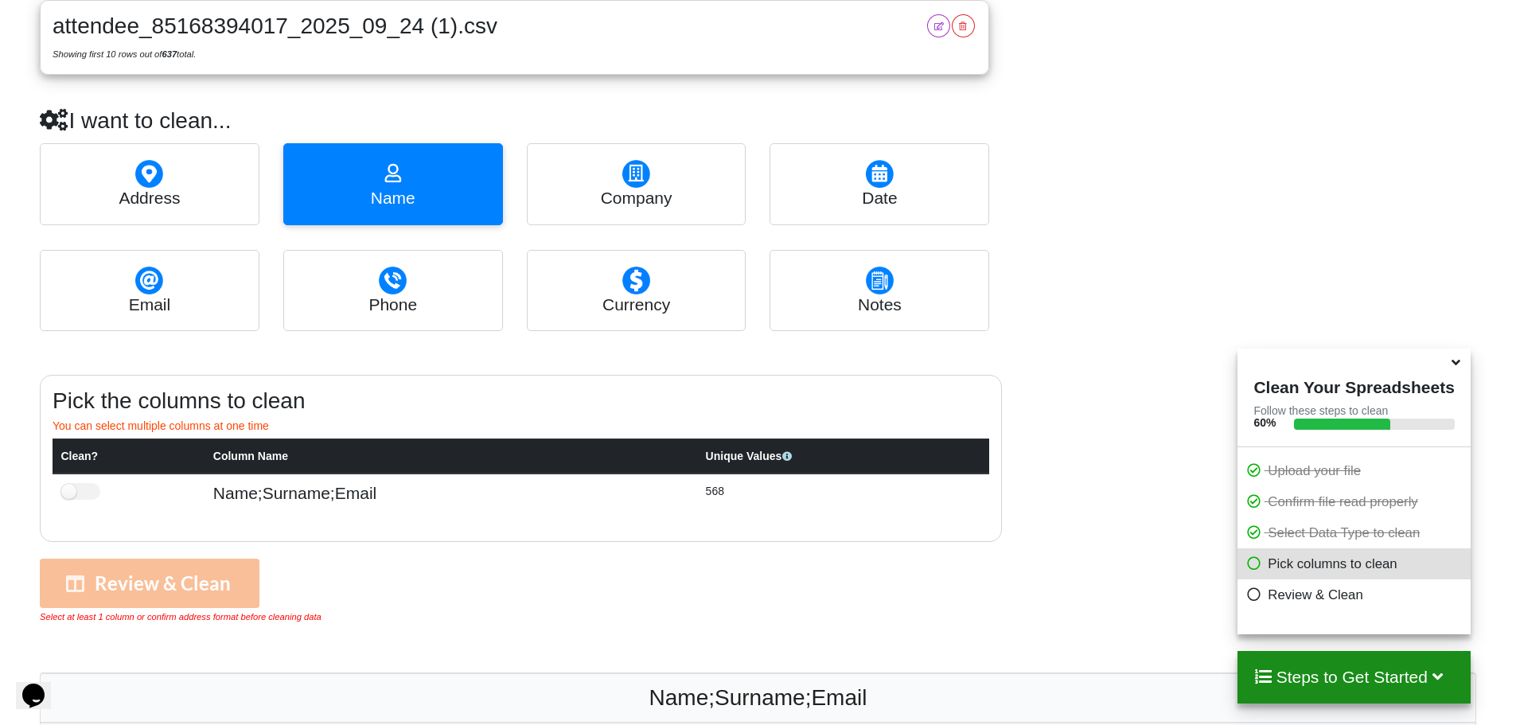
click at [170, 306] on h4 "email" at bounding box center [150, 304] width 210 height 20
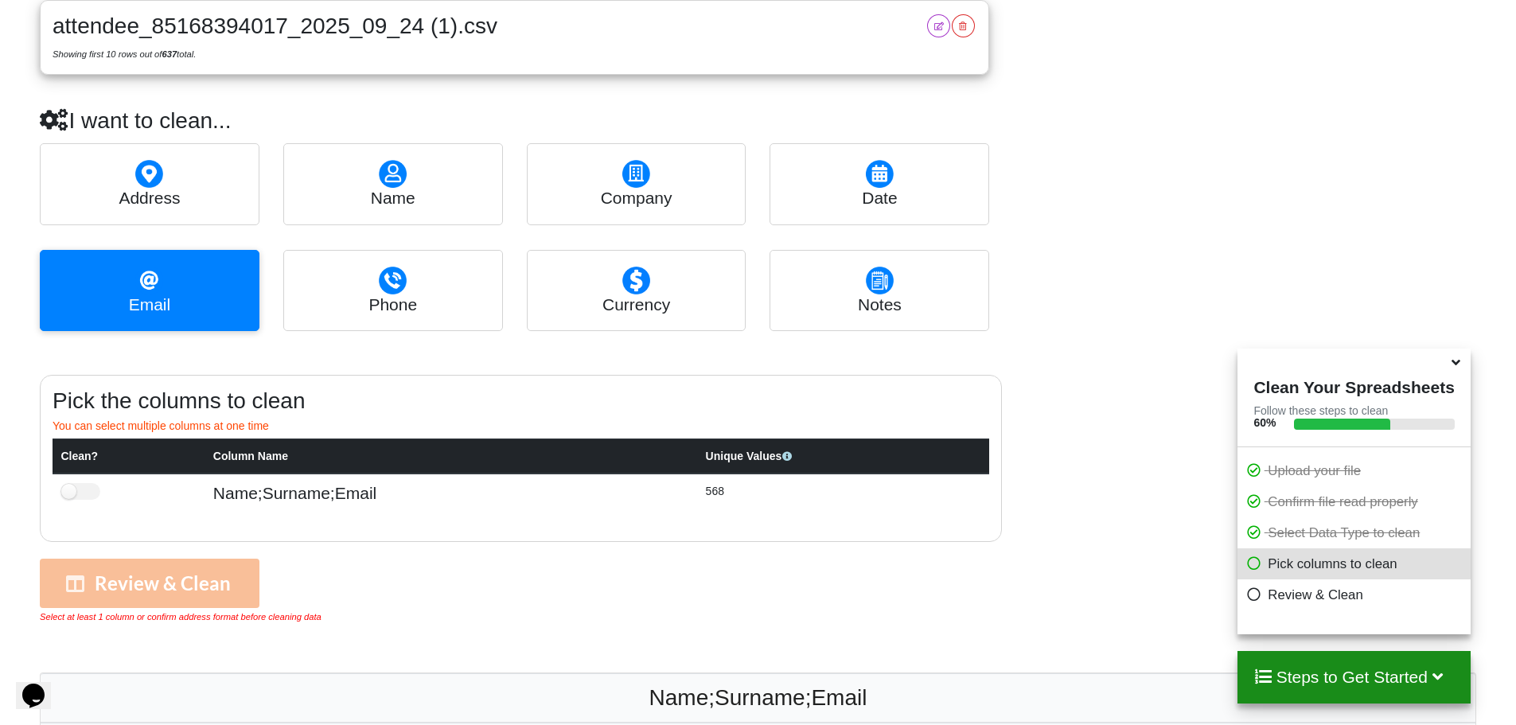
click at [358, 209] on div "name" at bounding box center [393, 183] width 220 height 81
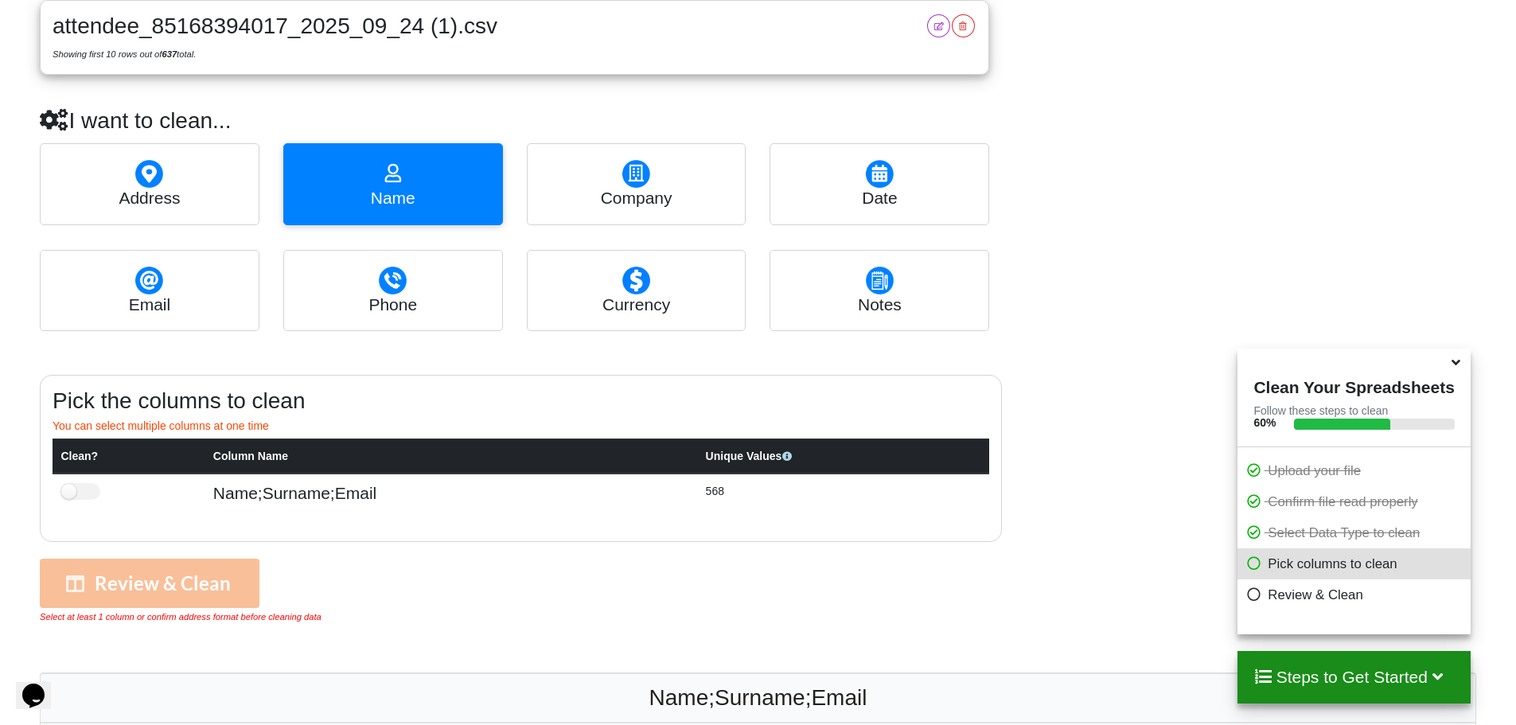
click at [220, 281] on div "email" at bounding box center [150, 290] width 220 height 81
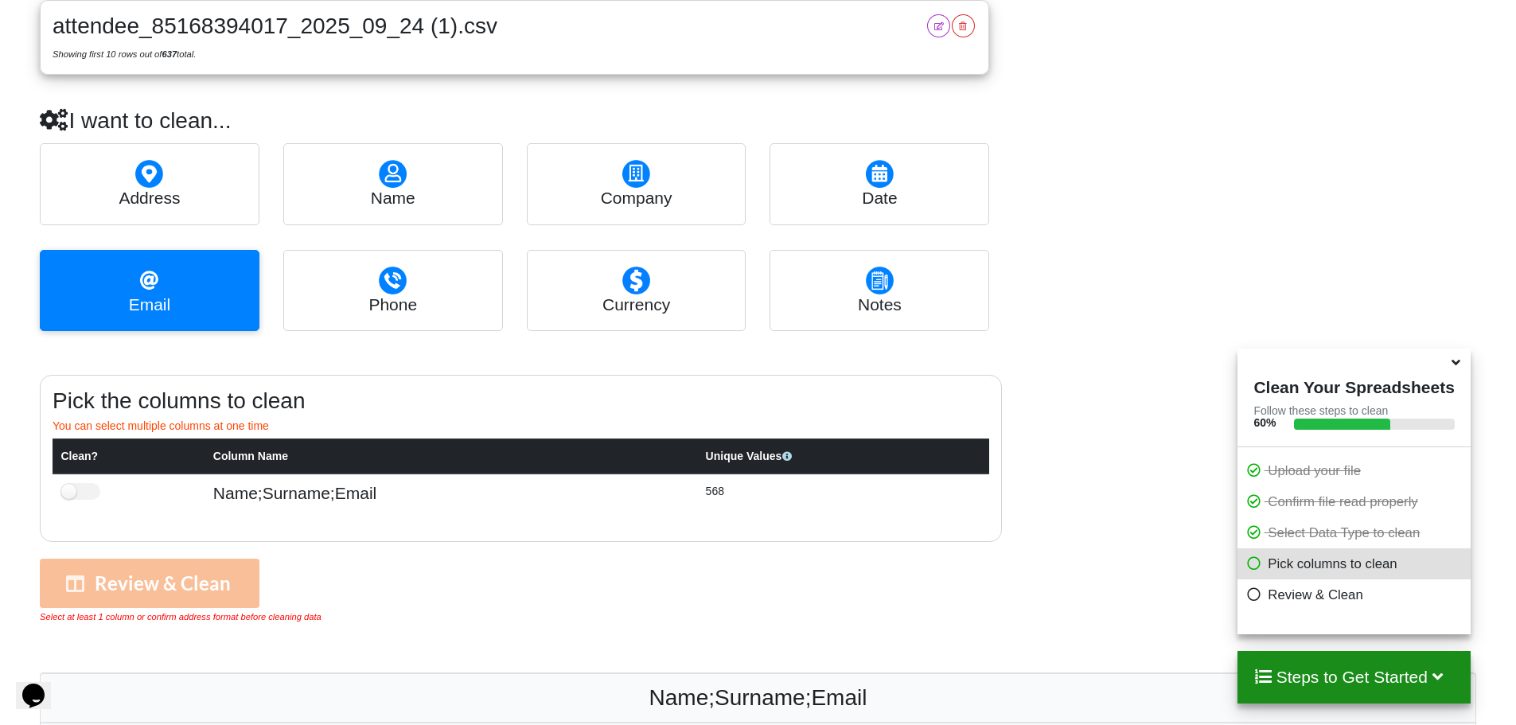
click at [385, 205] on h4 "name" at bounding box center [393, 198] width 210 height 20
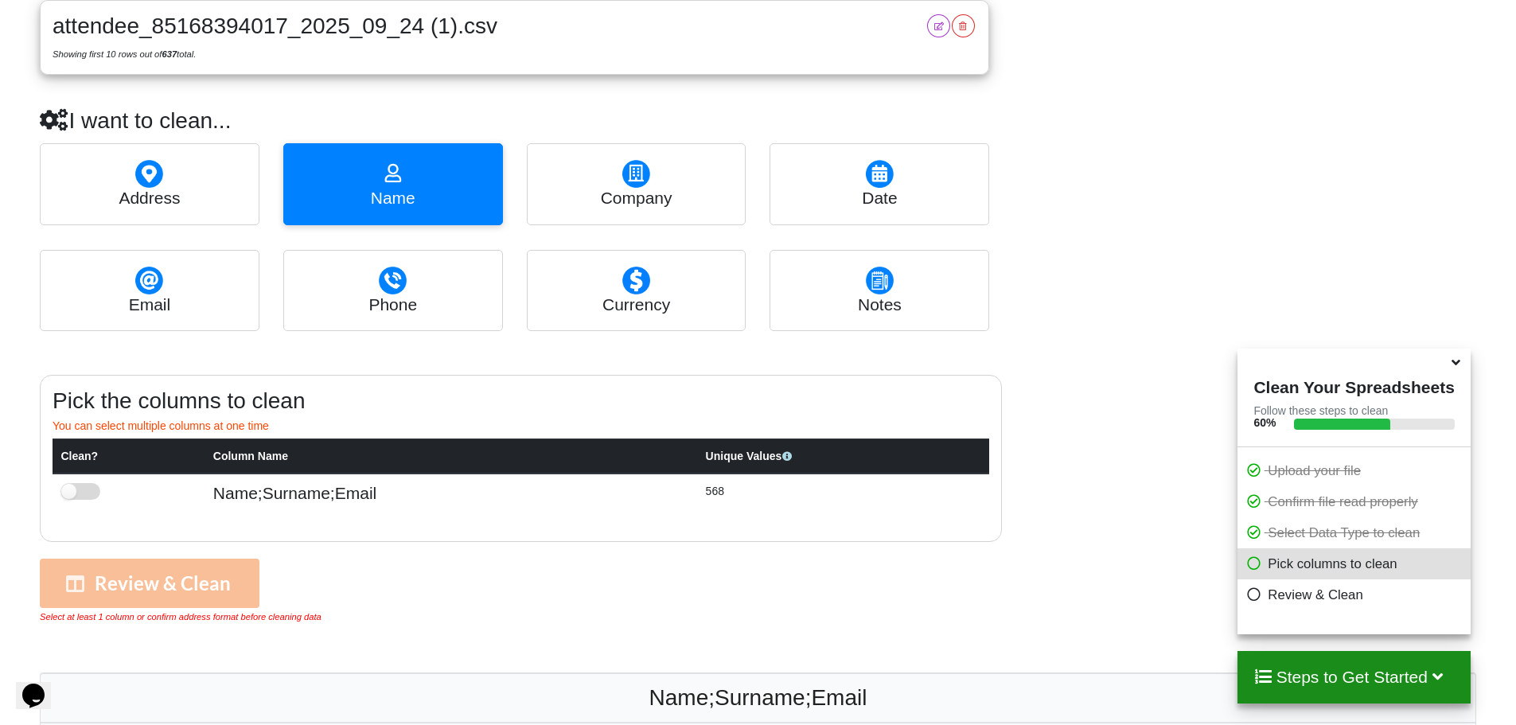
click at [86, 497] on label at bounding box center [80, 491] width 39 height 17
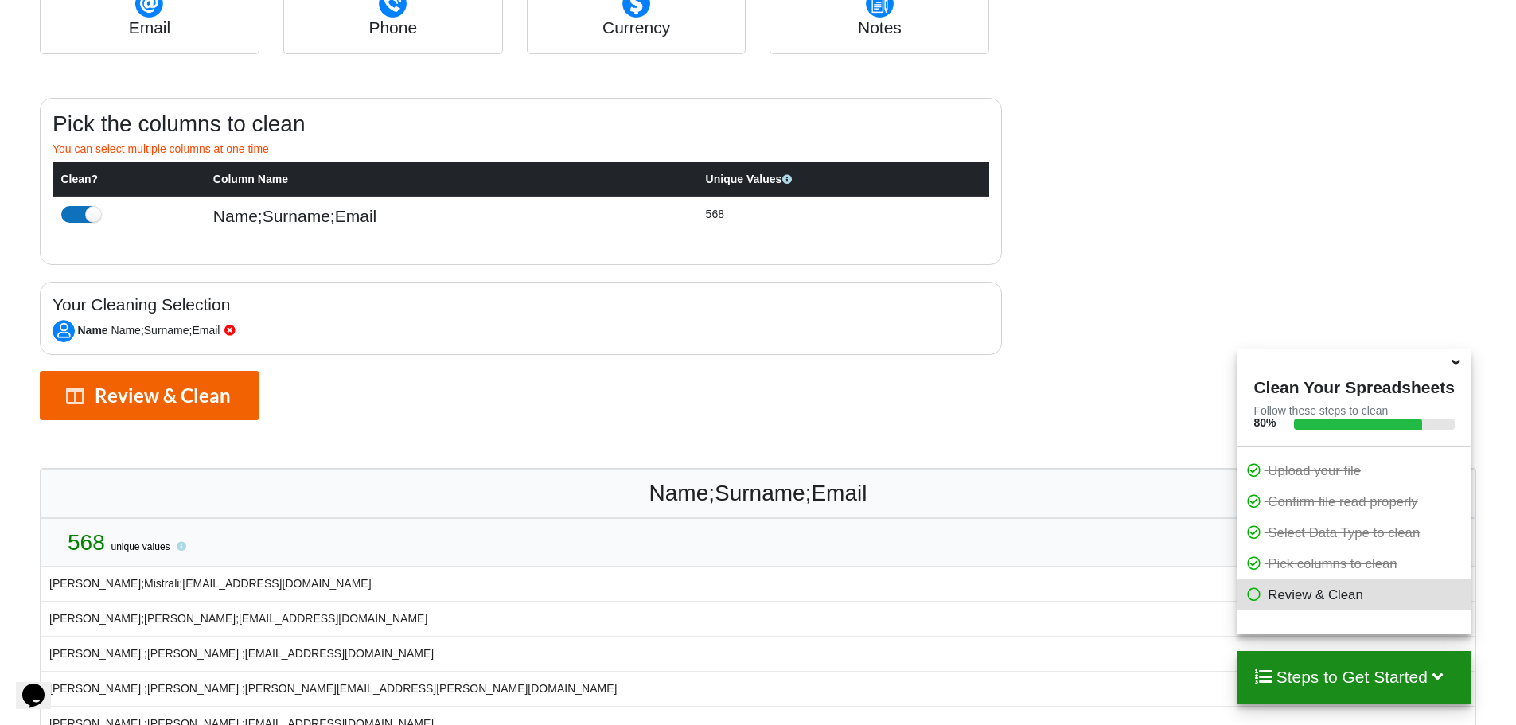
scroll to position [692, 0]
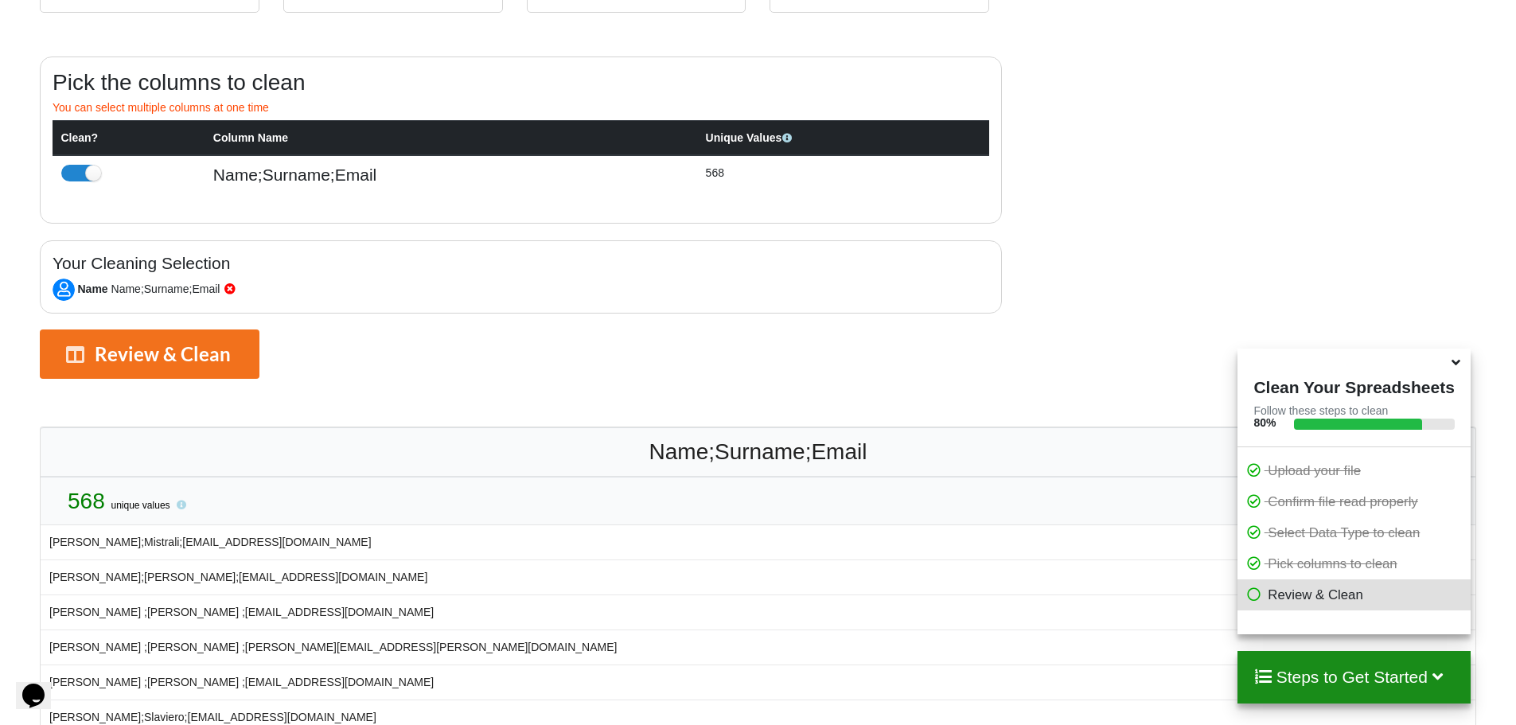
click at [230, 286] on icon at bounding box center [230, 286] width 14 height 11
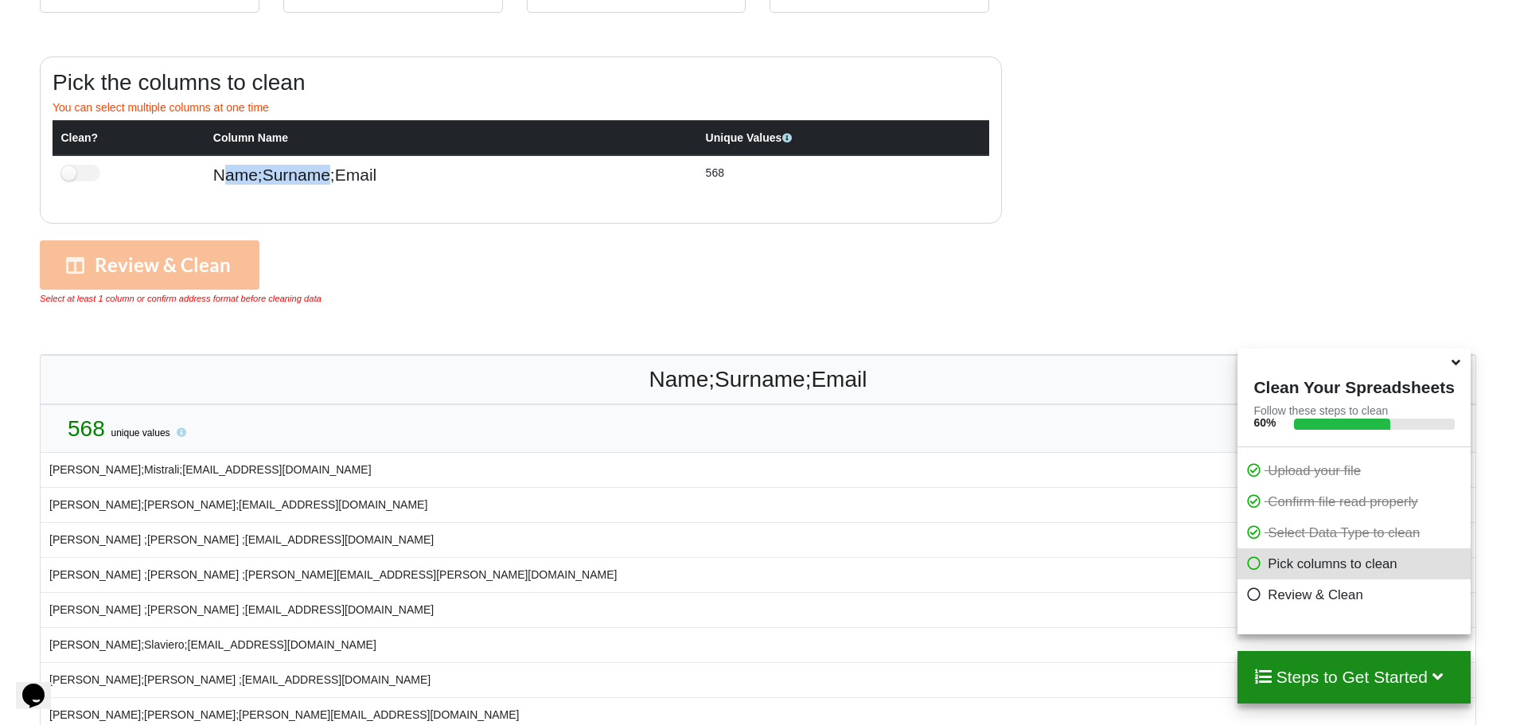
drag, startPoint x: 230, startPoint y: 176, endPoint x: 324, endPoint y: 175, distance: 93.9
click at [324, 175] on h4 "Name;Surname;Email" at bounding box center [451, 175] width 476 height 20
click at [416, 195] on td "Name;Surname;Email" at bounding box center [451, 177] width 493 height 45
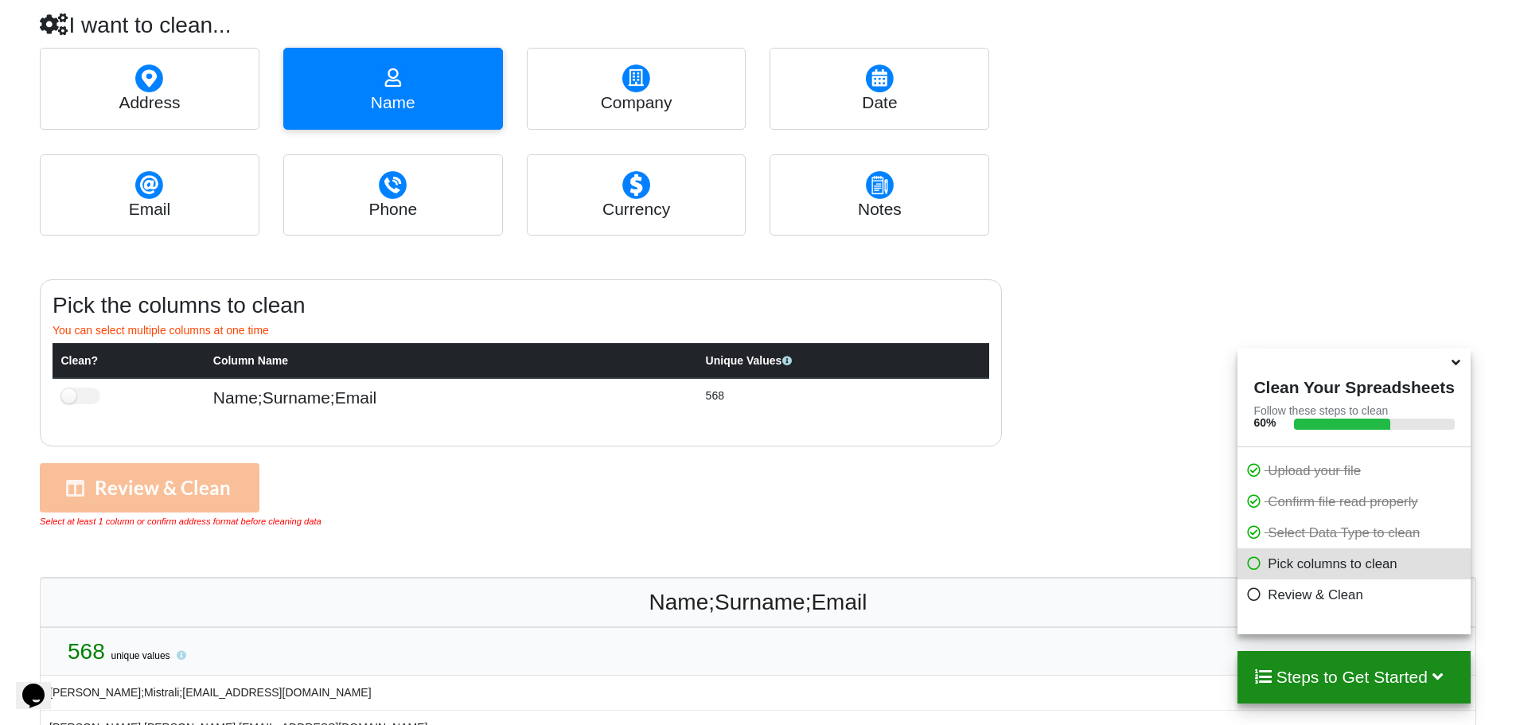
scroll to position [458, 0]
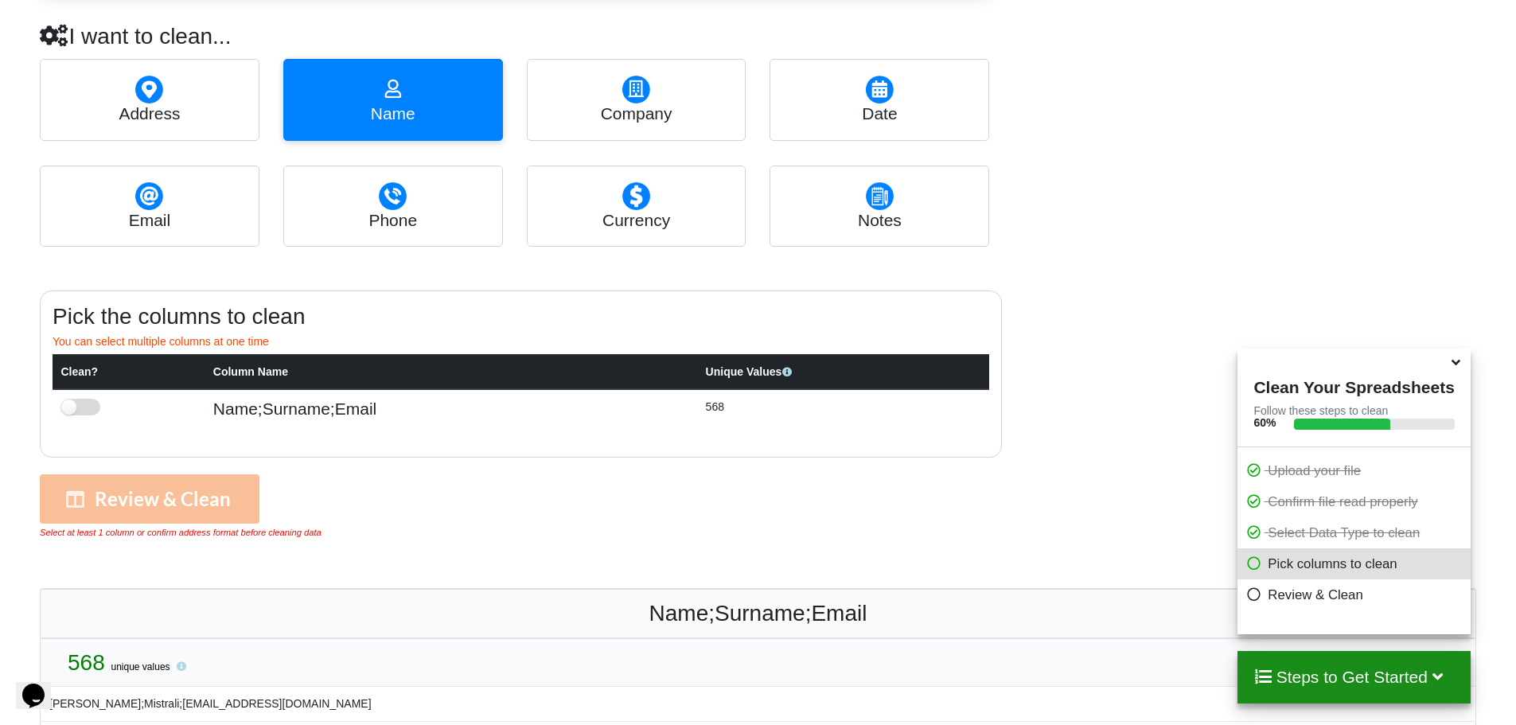
click at [82, 407] on label at bounding box center [80, 407] width 39 height 17
checkbox input "true"
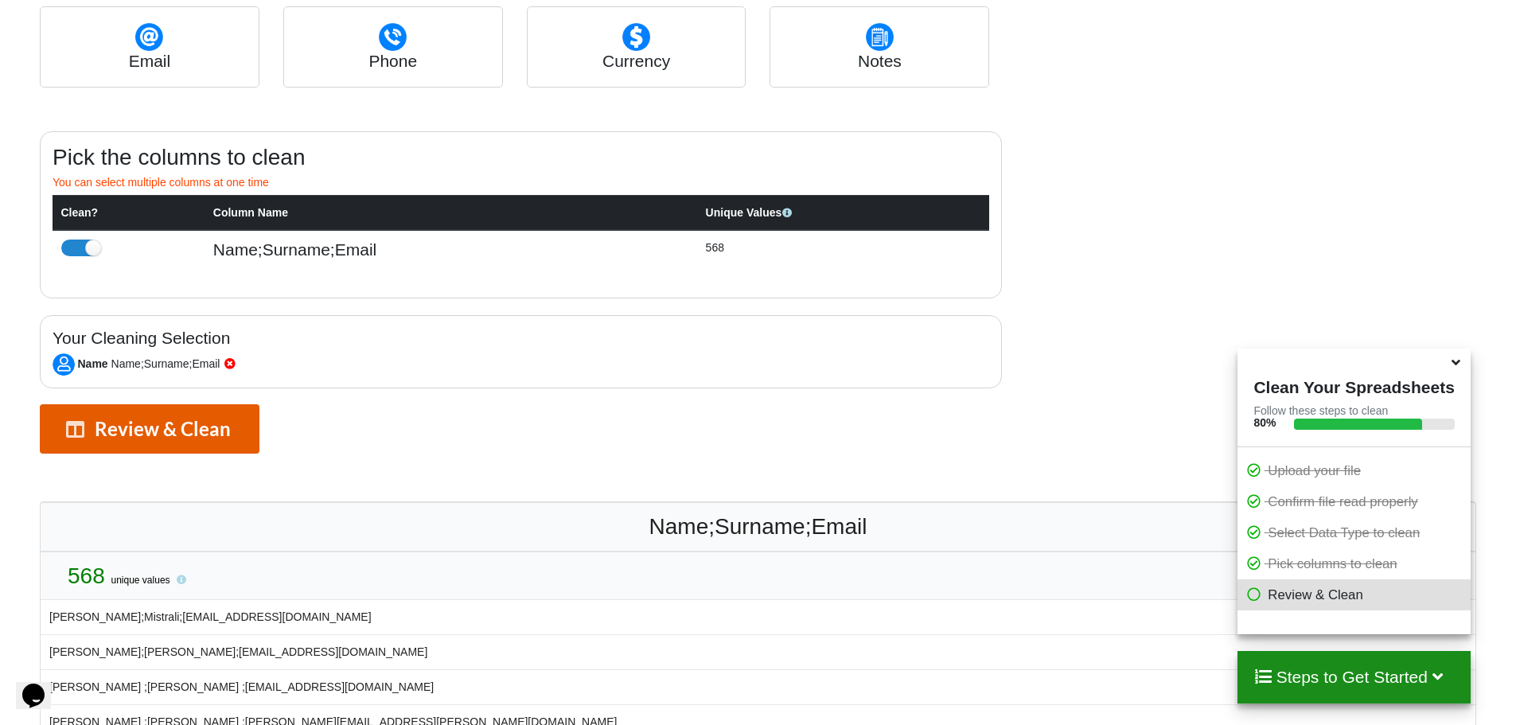
click at [181, 446] on button "Review & Clean" at bounding box center [150, 428] width 220 height 49
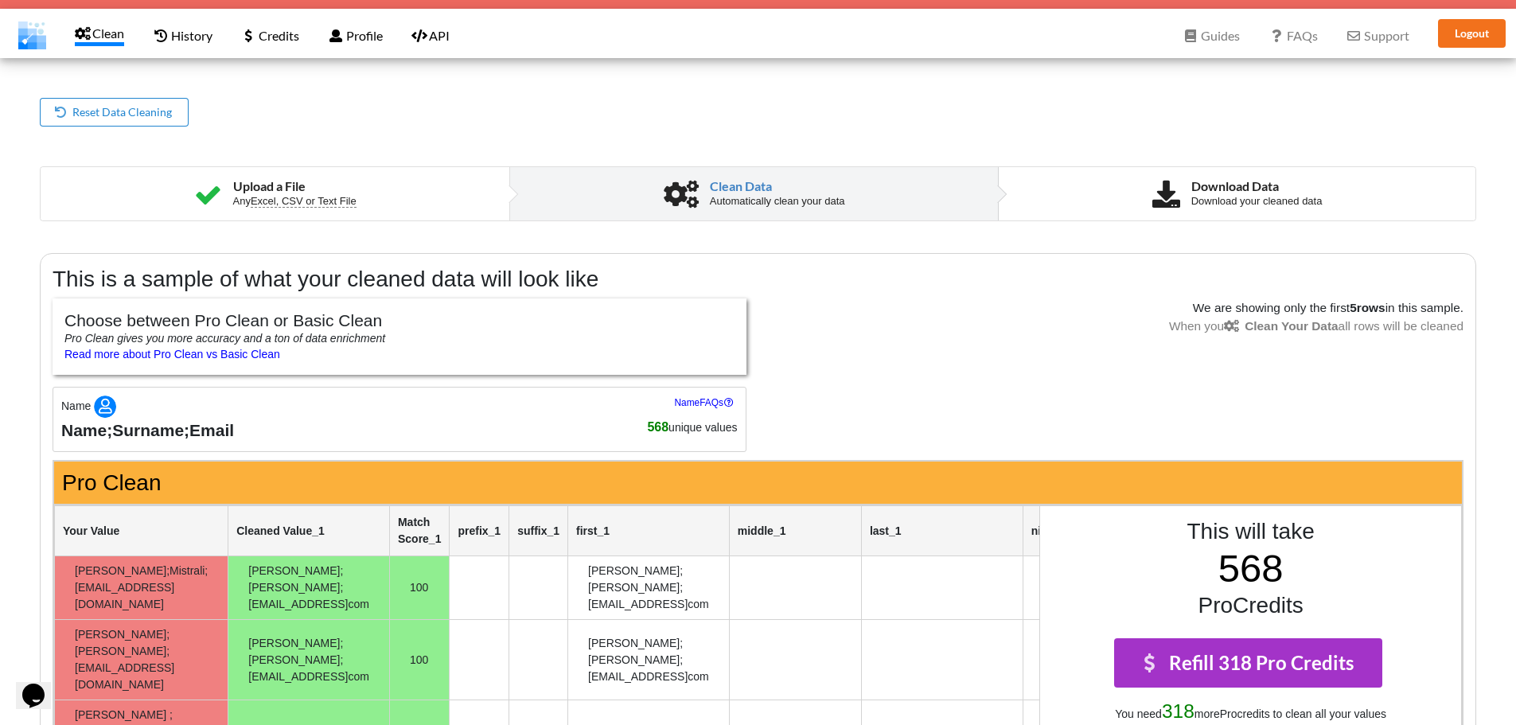
scroll to position [0, 0]
